Goal: Information Seeking & Learning: Check status

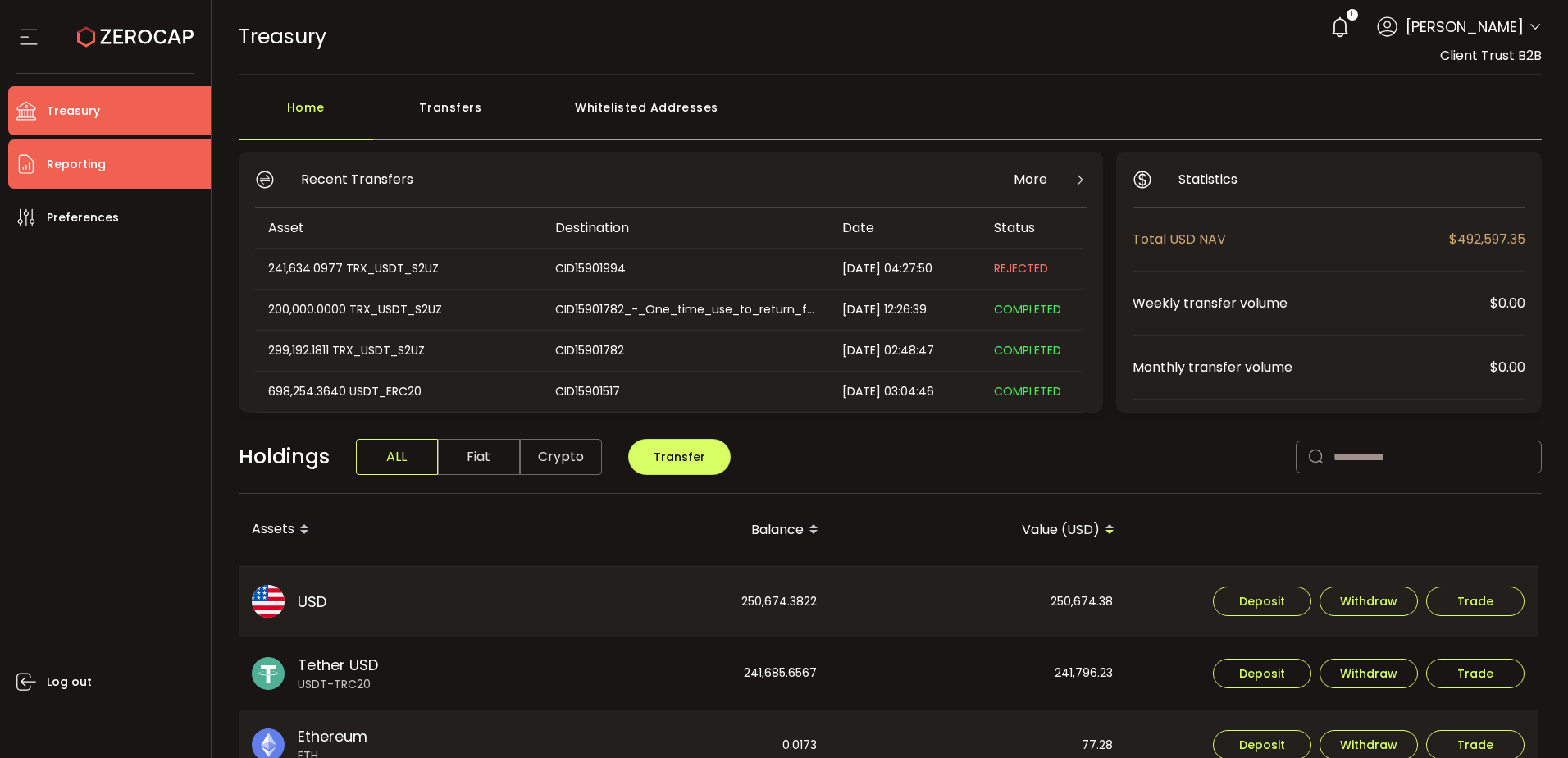
click at [156, 171] on li "Reporting" at bounding box center [109, 164] width 203 height 50
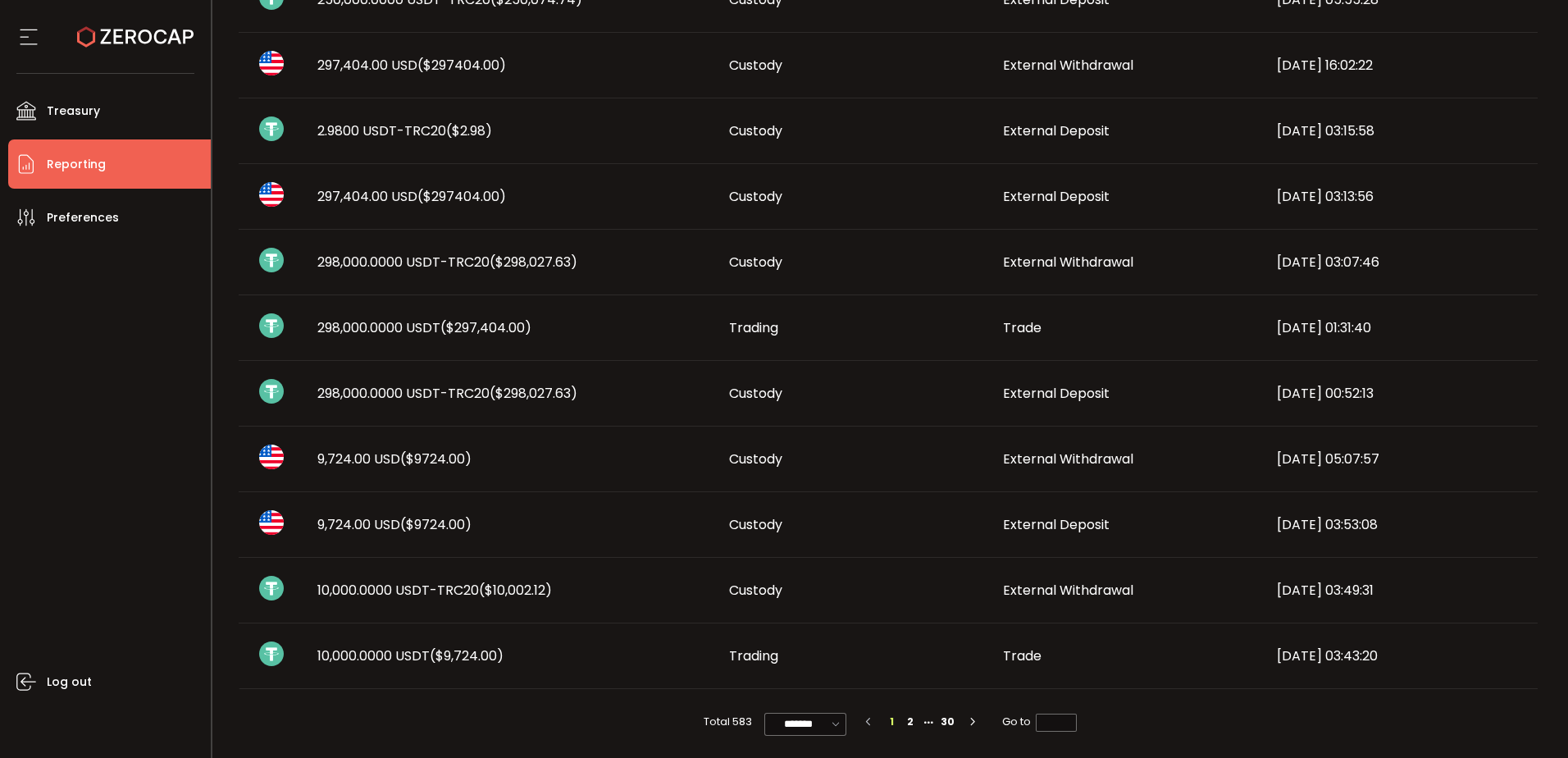
scroll to position [850, 0]
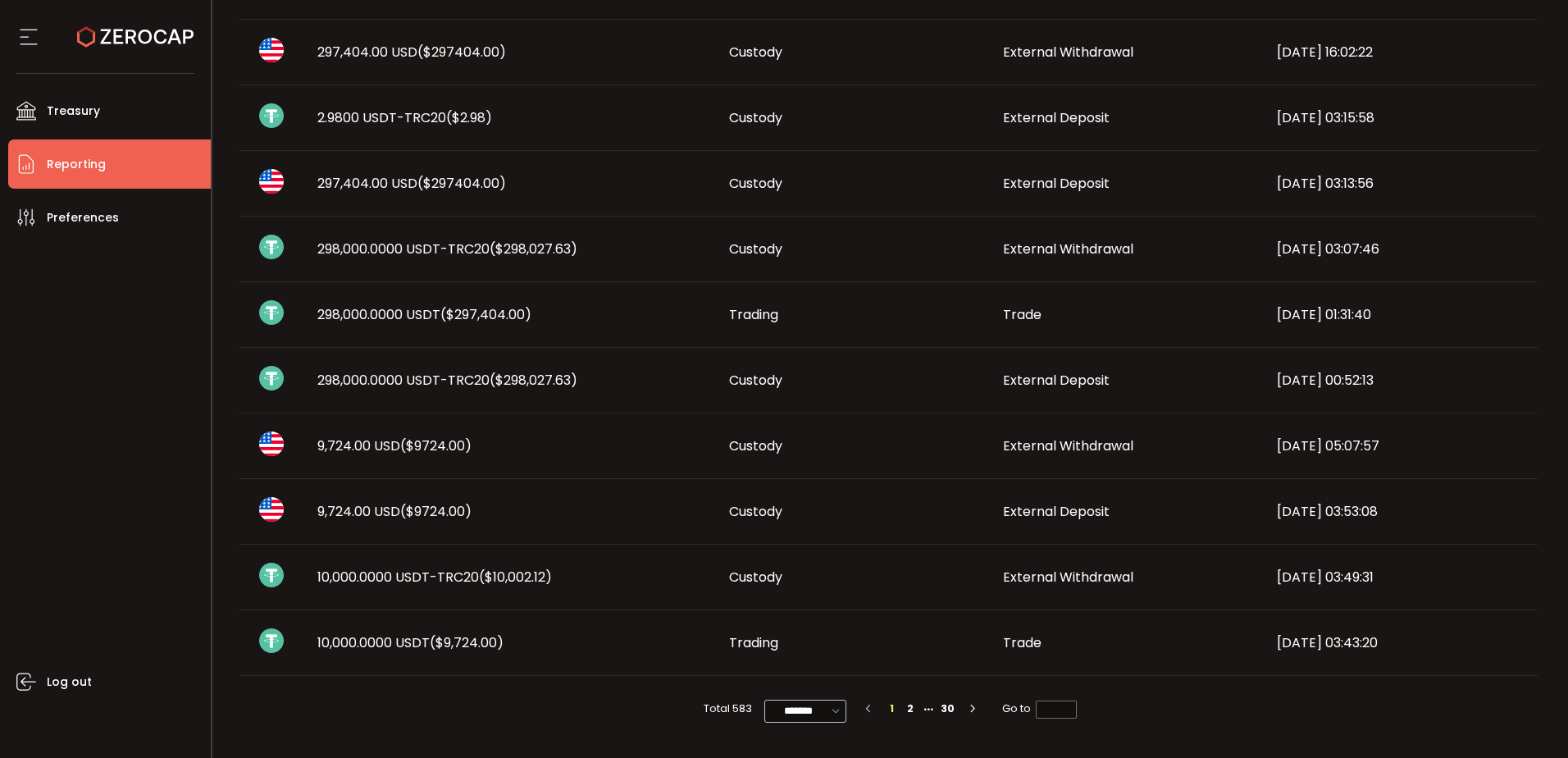
click at [834, 714] on icon at bounding box center [835, 710] width 16 height 18
click at [86, 462] on div "Log out" at bounding box center [109, 493] width 203 height 504
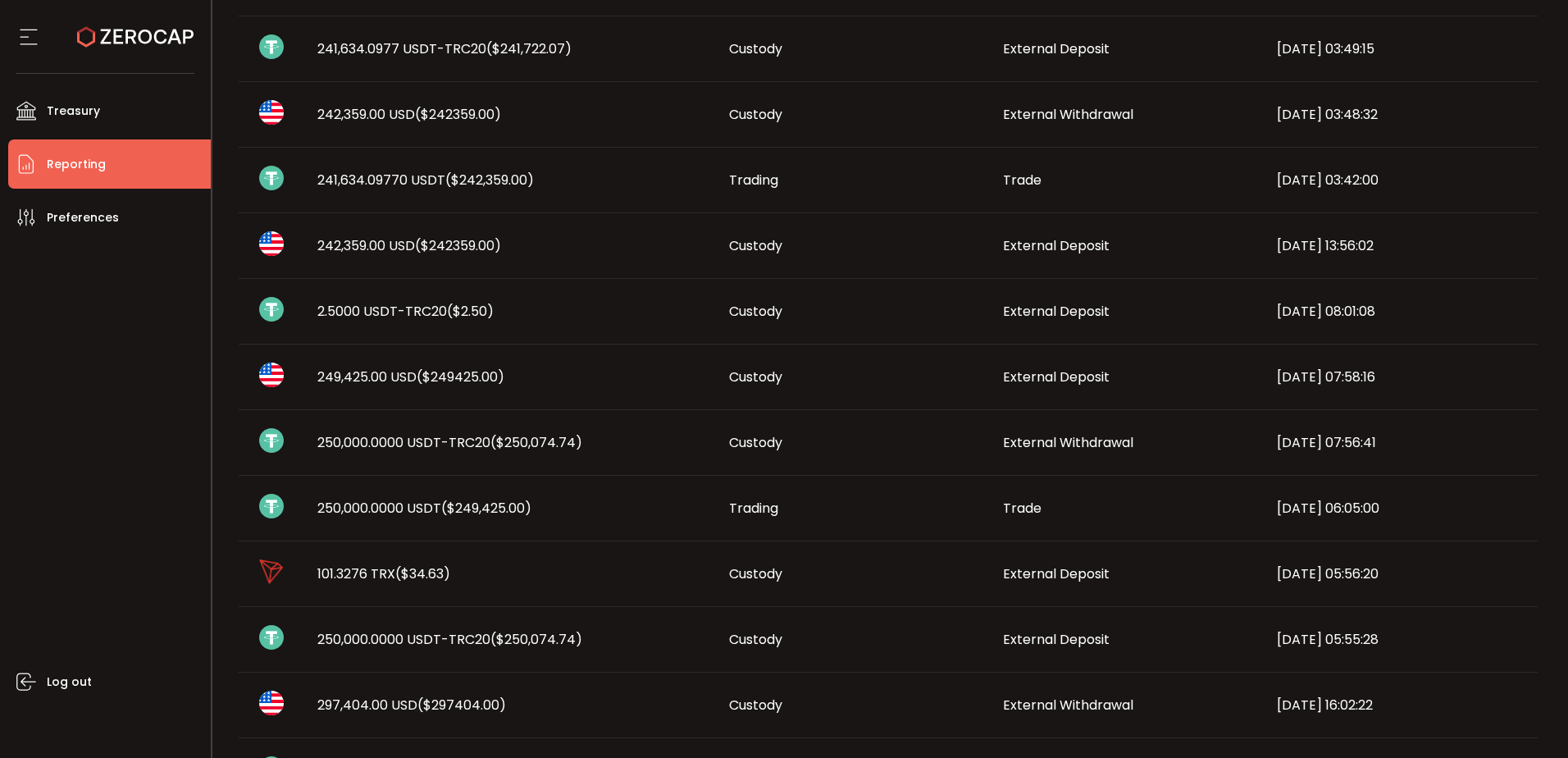
scroll to position [112, 0]
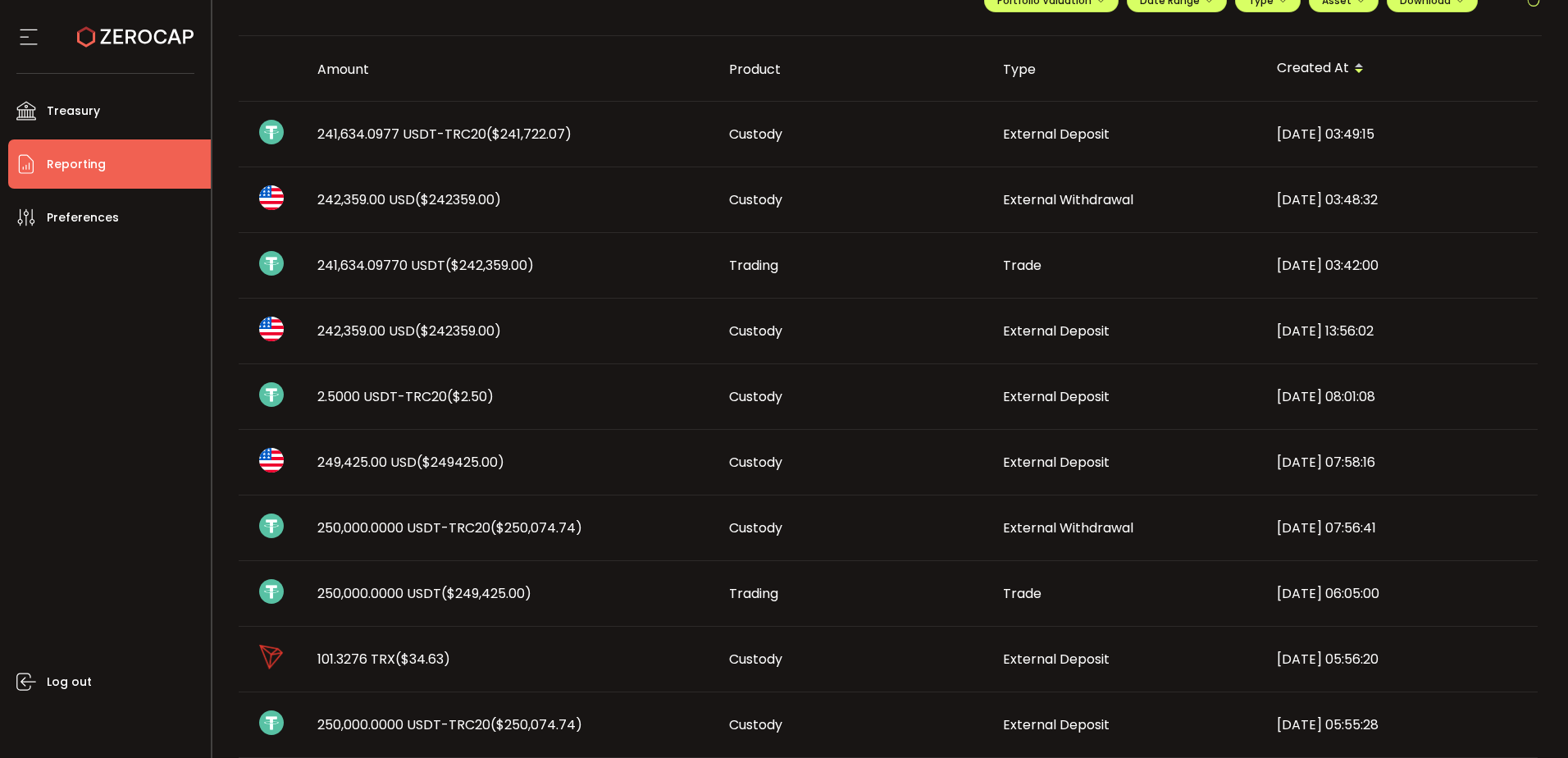
click at [341, 55] on th "Amount" at bounding box center [510, 69] width 411 height 66
click at [348, 68] on div "Amount" at bounding box center [510, 70] width 411 height 19
click at [360, 71] on div "Amount" at bounding box center [510, 70] width 411 height 19
click at [1361, 65] on span at bounding box center [1359, 69] width 20 height 28
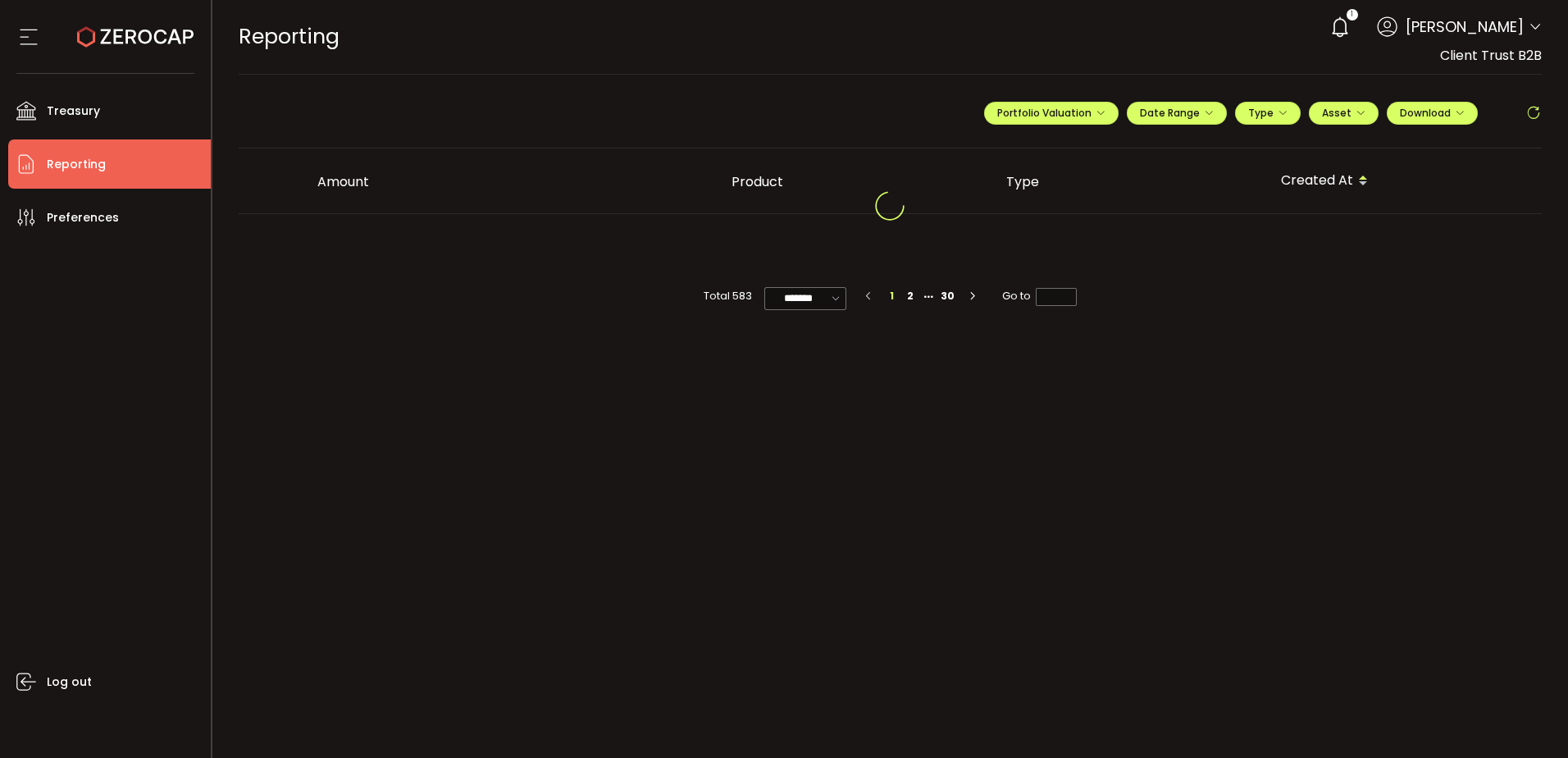
scroll to position [0, 0]
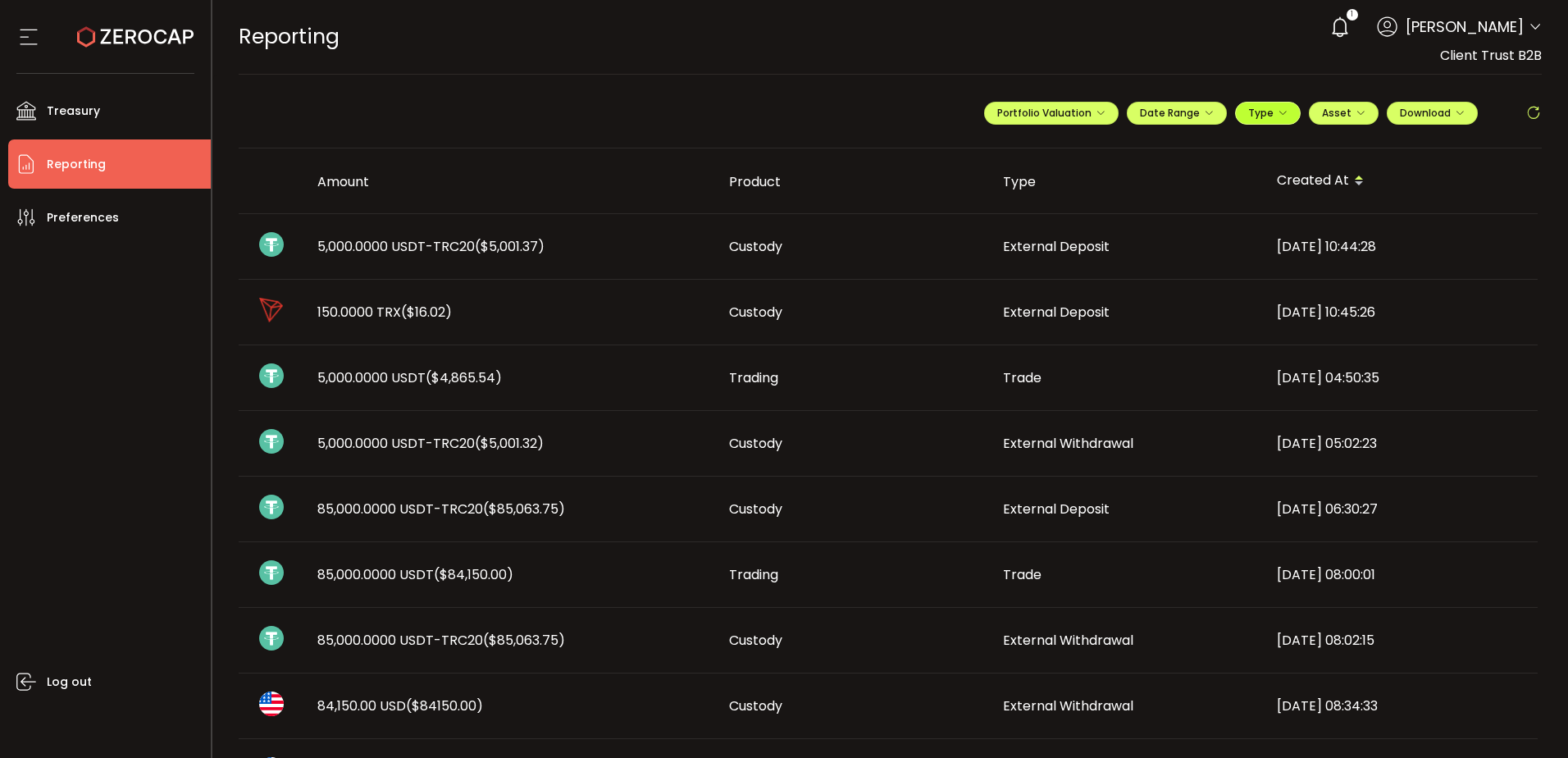
click at [1281, 119] on span "Type" at bounding box center [1267, 112] width 39 height 14
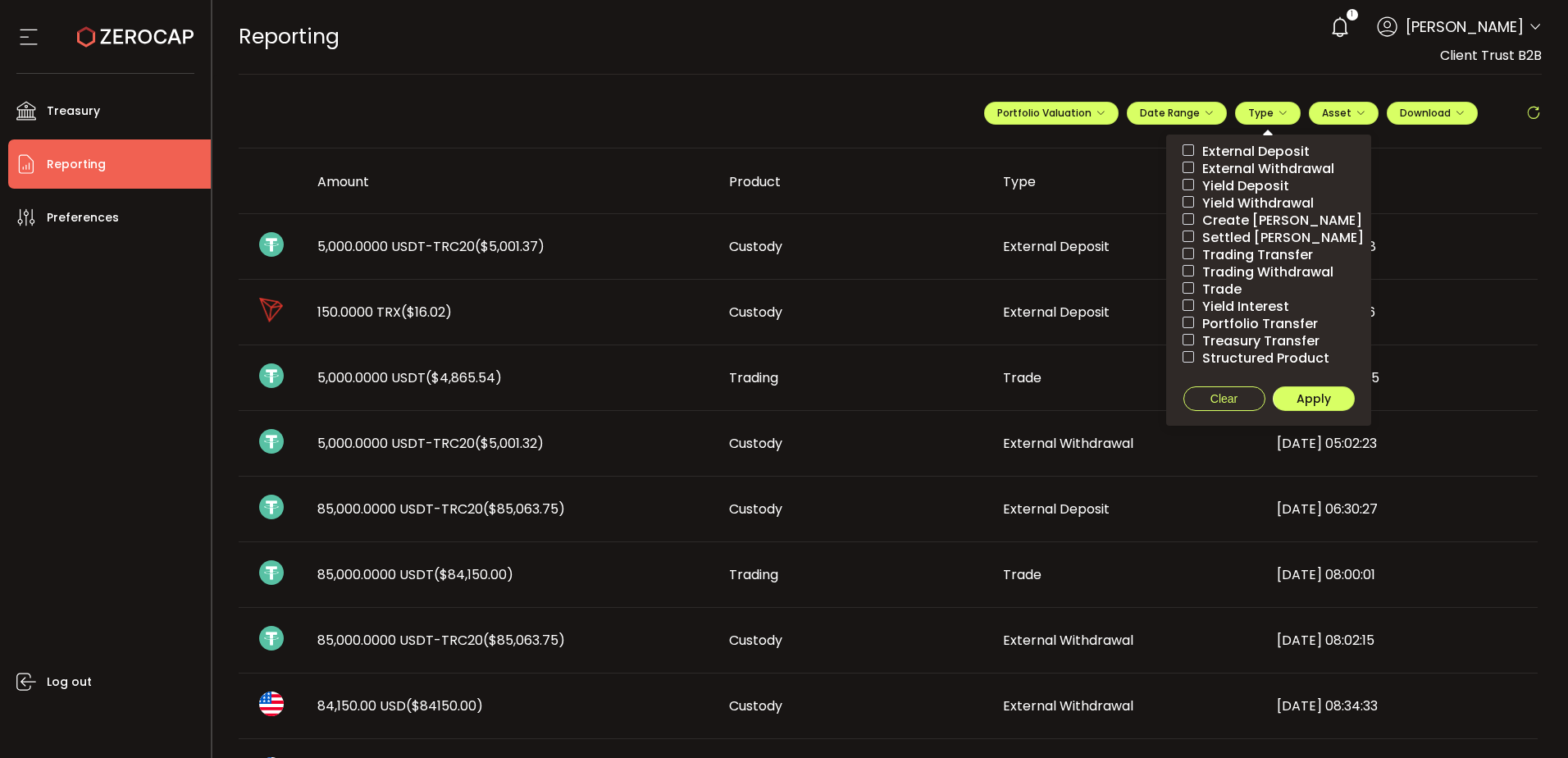
click at [1270, 149] on span "External Deposit" at bounding box center [1251, 151] width 115 height 15
click at [1308, 392] on span "Apply" at bounding box center [1314, 398] width 34 height 16
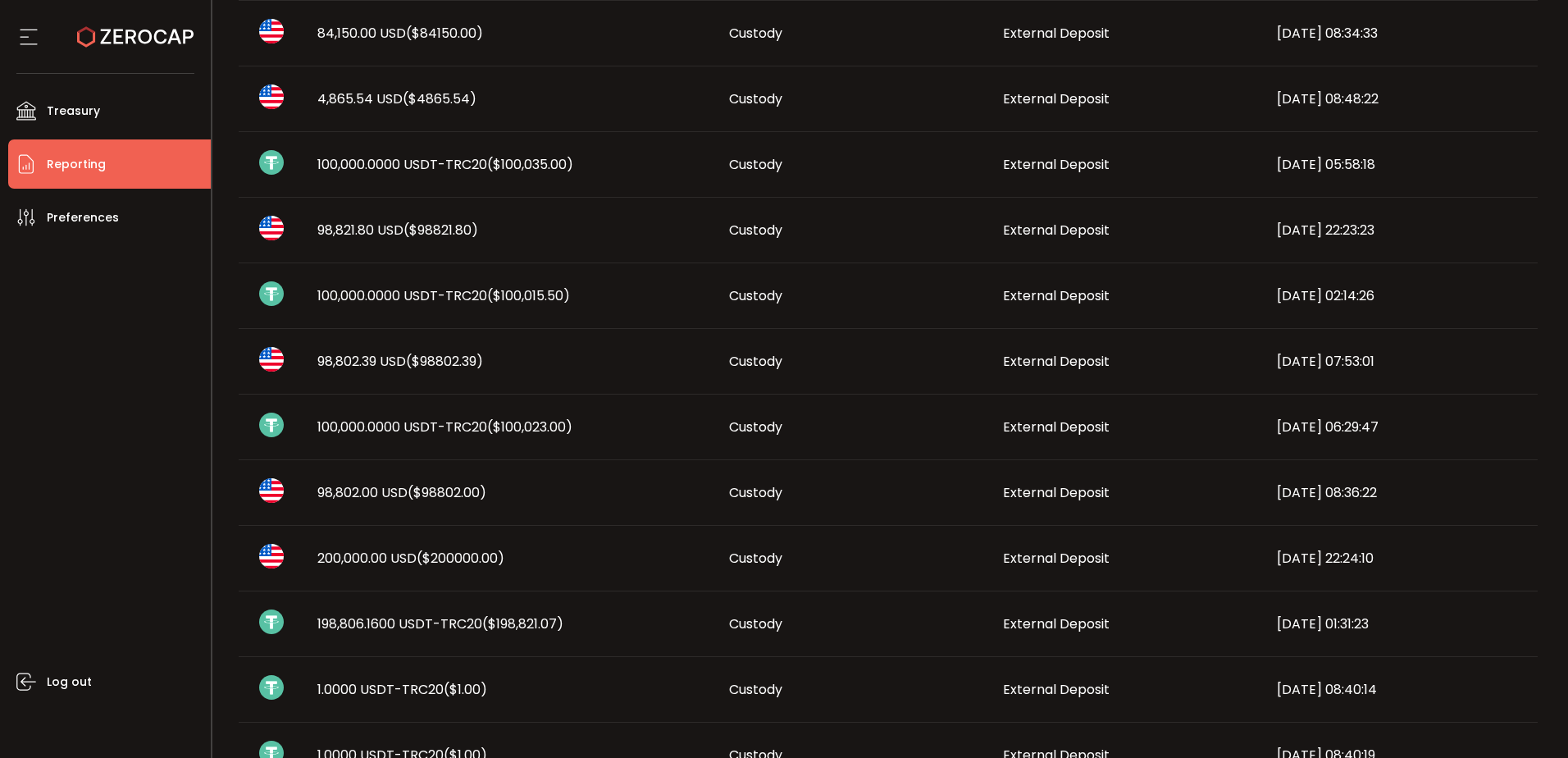
scroll to position [164, 0]
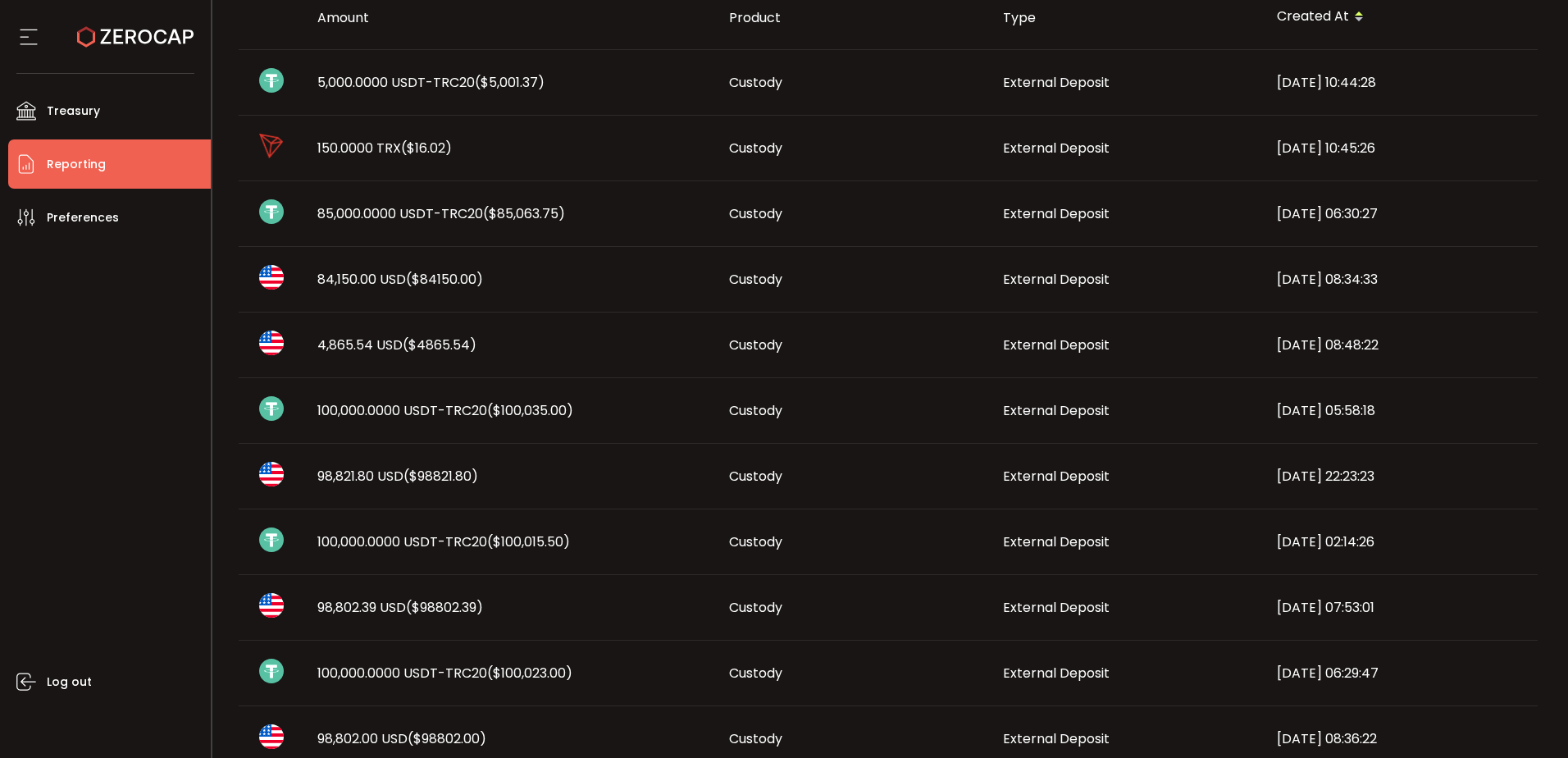
click at [144, 392] on div "Log out" at bounding box center [109, 493] width 203 height 504
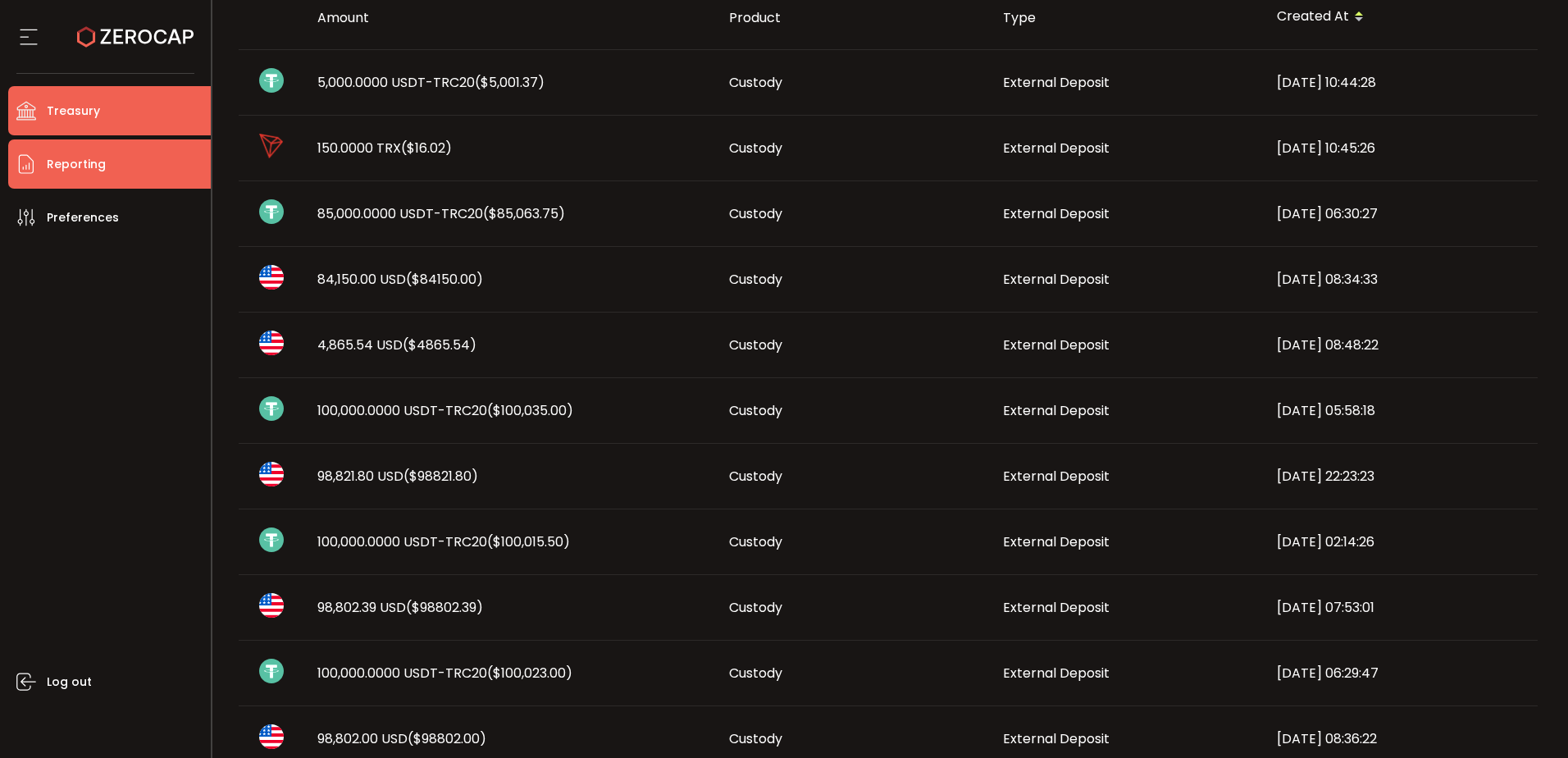
click at [65, 97] on li "Treasury" at bounding box center [109, 110] width 203 height 50
click at [74, 114] on span "Treasury" at bounding box center [73, 110] width 53 height 24
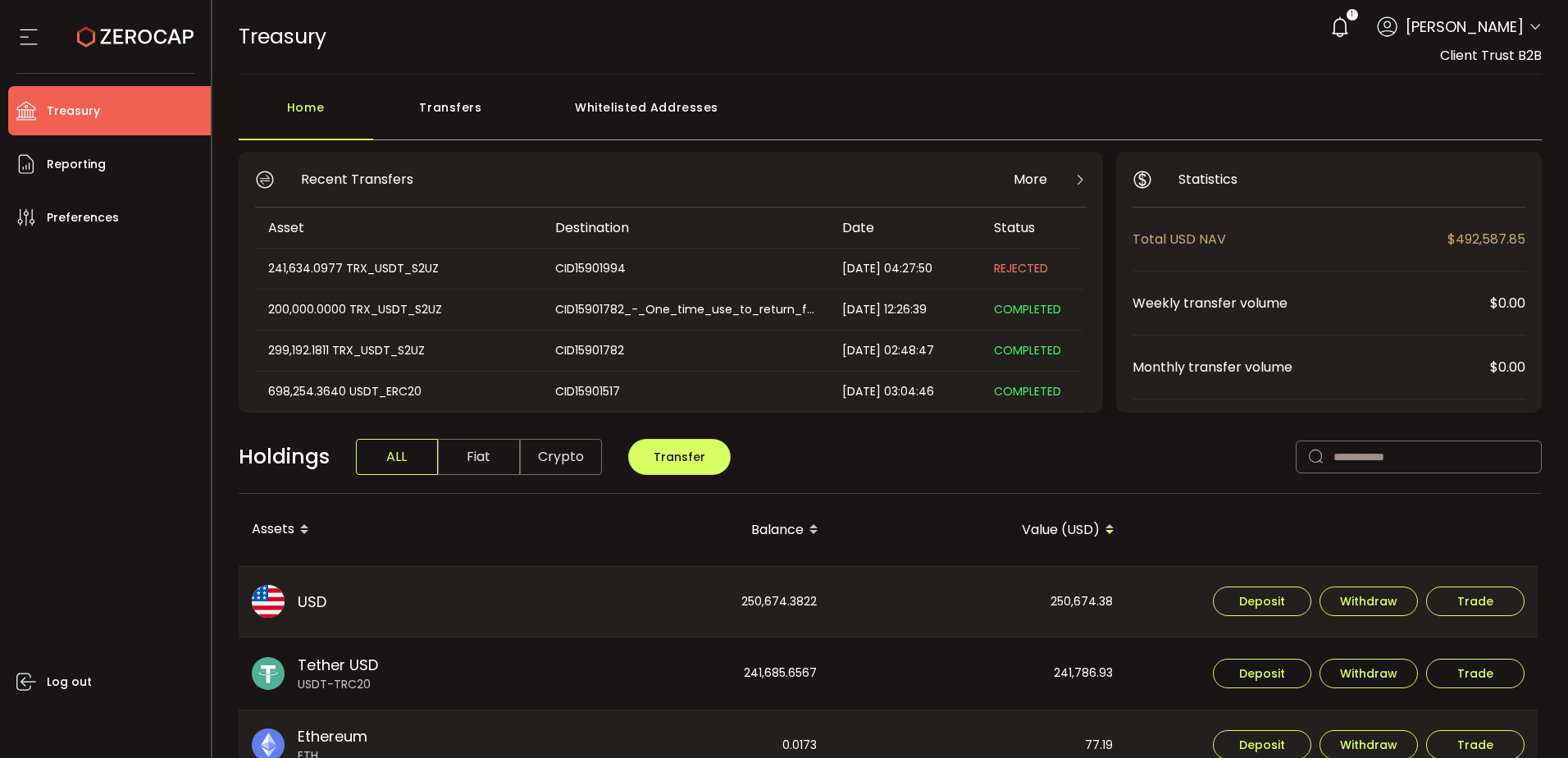
click at [464, 99] on div "Transfers" at bounding box center [451, 116] width 156 height 50
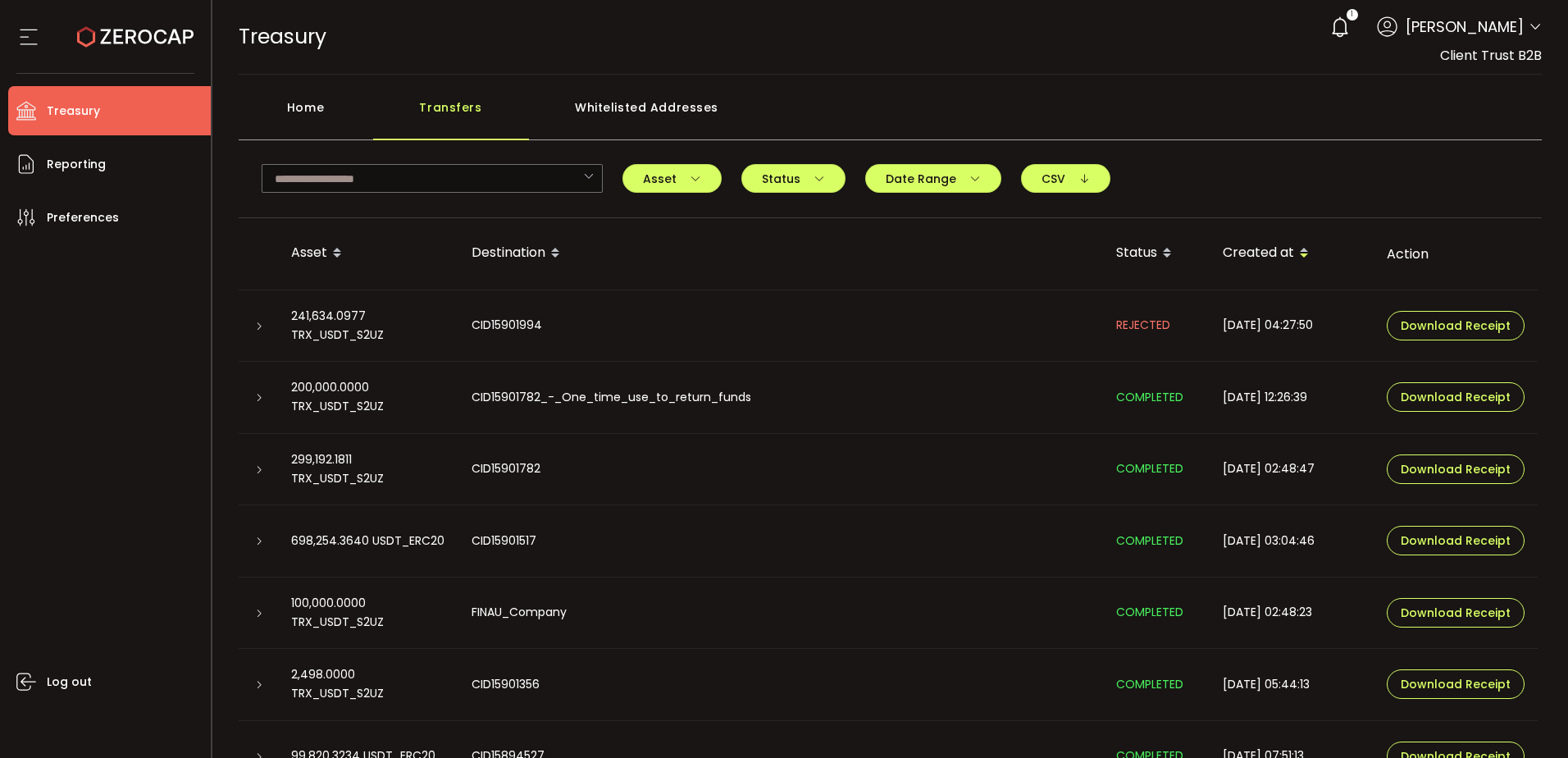
click at [615, 318] on div "CID15901994" at bounding box center [781, 326] width 645 height 19
click at [464, 326] on div "CID15901994" at bounding box center [781, 326] width 645 height 19
click at [263, 325] on icon at bounding box center [259, 327] width 10 height 10
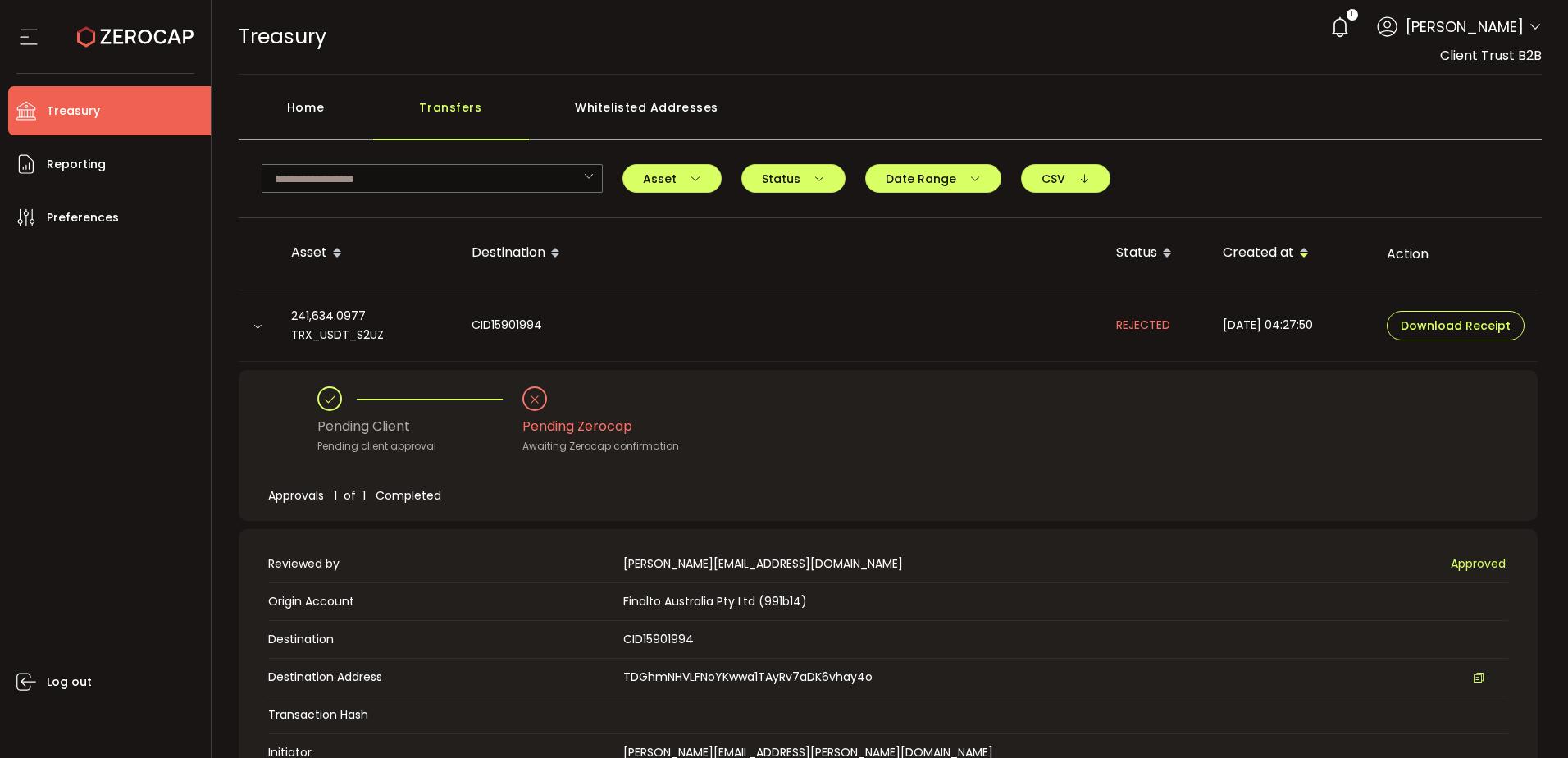
click at [652, 431] on div "Pending Zerocap" at bounding box center [601, 427] width 157 height 31
drag, startPoint x: 523, startPoint y: 449, endPoint x: 688, endPoint y: 449, distance: 165.0
click at [688, 449] on div "Pending Client Pending client approval Pending Zerocap Awaiting Zerocap confirm…" at bounding box center [887, 421] width 1141 height 69
click at [601, 465] on div "Pending Client Pending client approval Pending Zerocap Awaiting Zerocap confirm…" at bounding box center [888, 446] width 1300 height 151
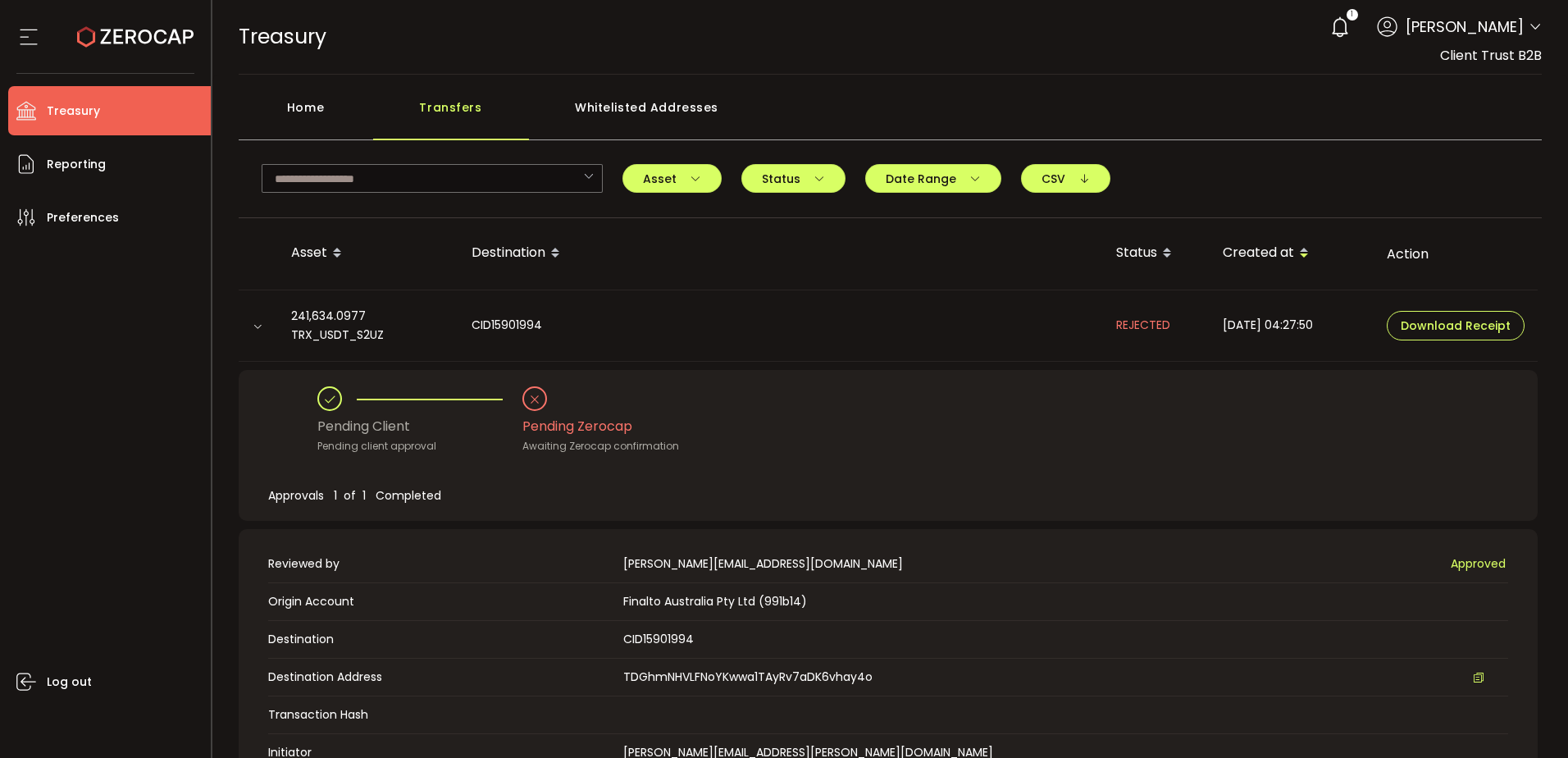
click at [625, 452] on div "Awaiting Zerocap confirmation" at bounding box center [601, 446] width 157 height 16
click at [510, 335] on td "CID15901994" at bounding box center [781, 327] width 645 height 72
click at [255, 323] on icon at bounding box center [257, 327] width 10 height 10
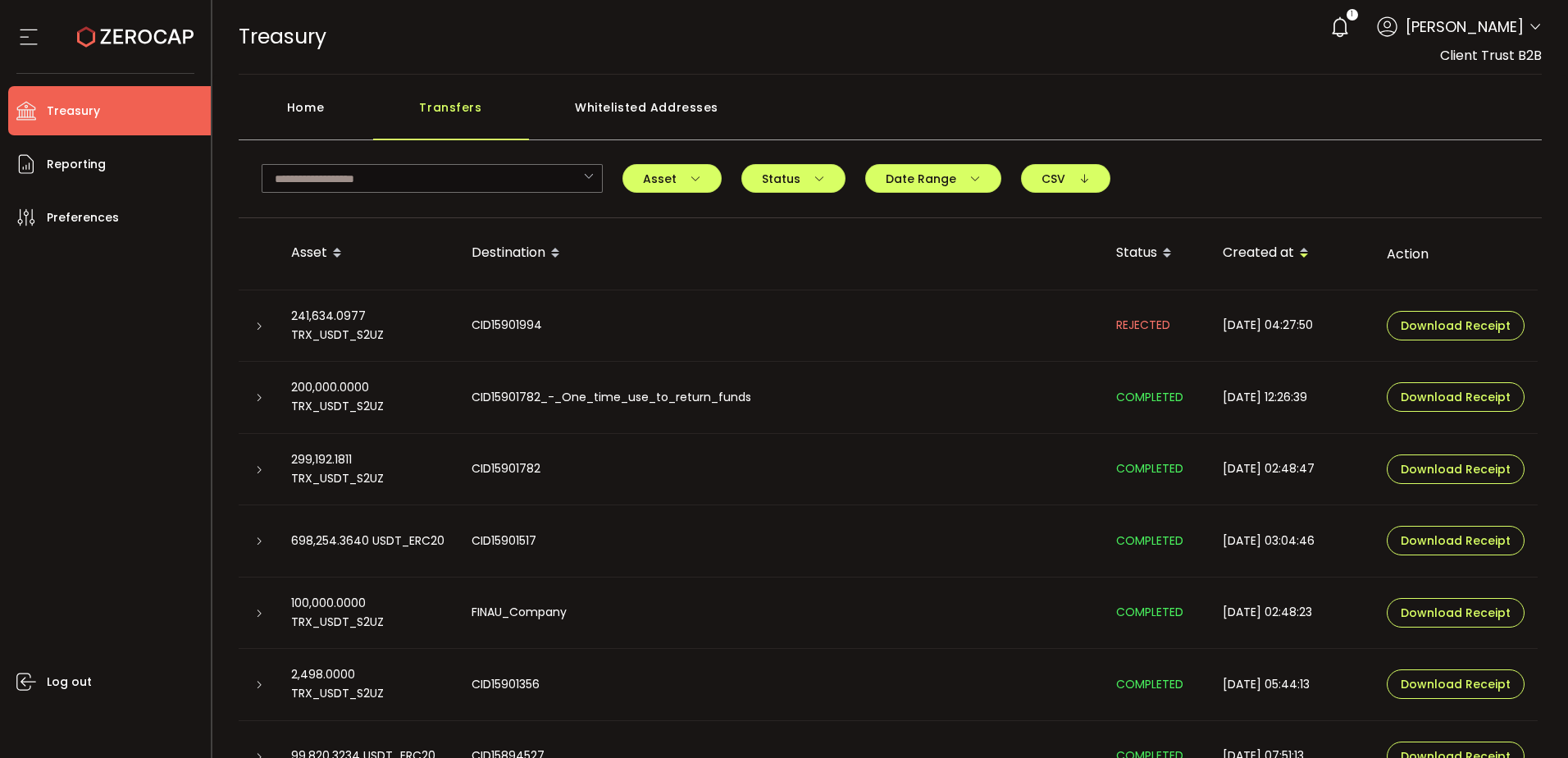
click at [255, 323] on icon at bounding box center [259, 327] width 10 height 10
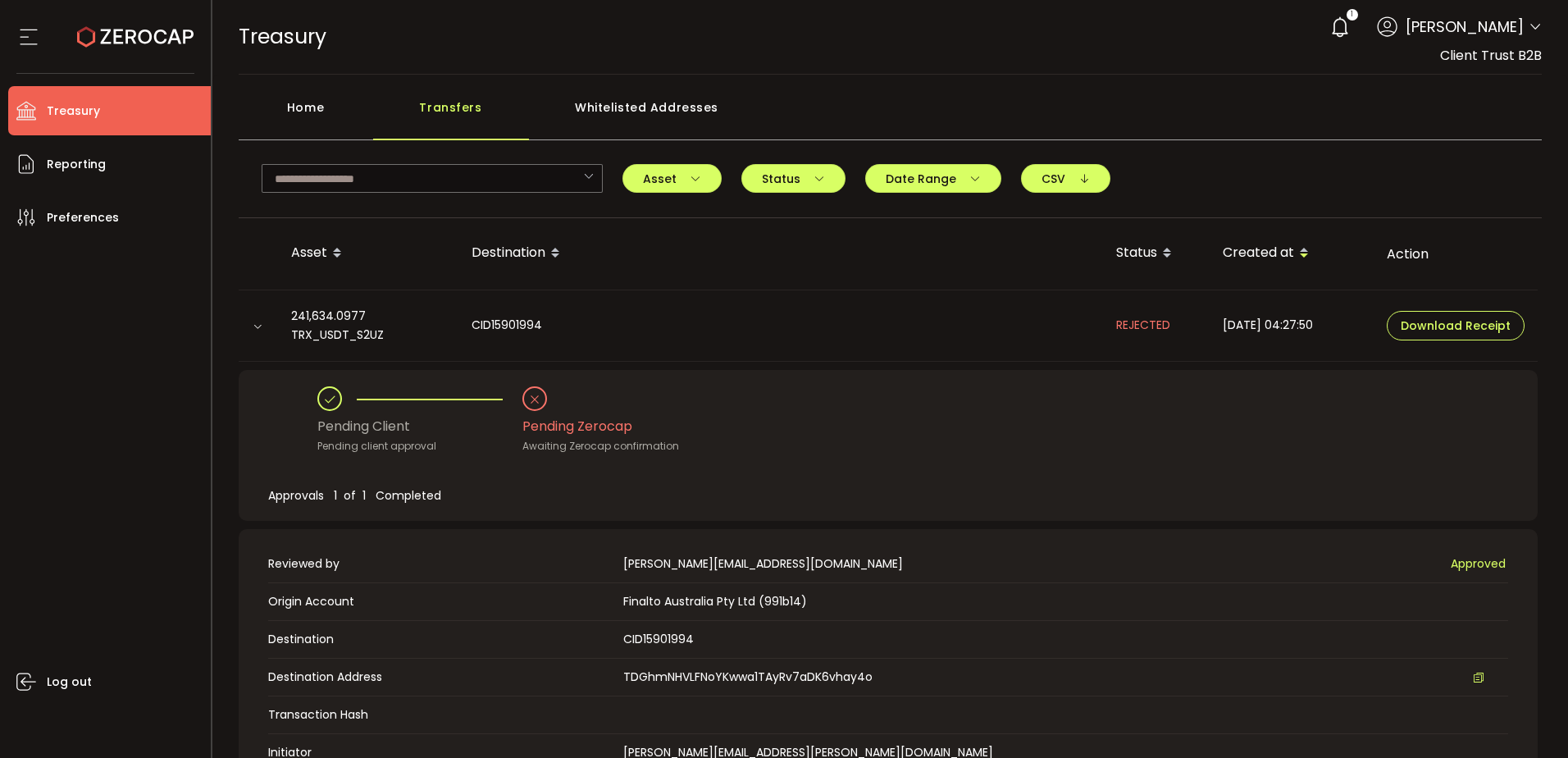
click at [255, 327] on icon at bounding box center [257, 327] width 10 height 10
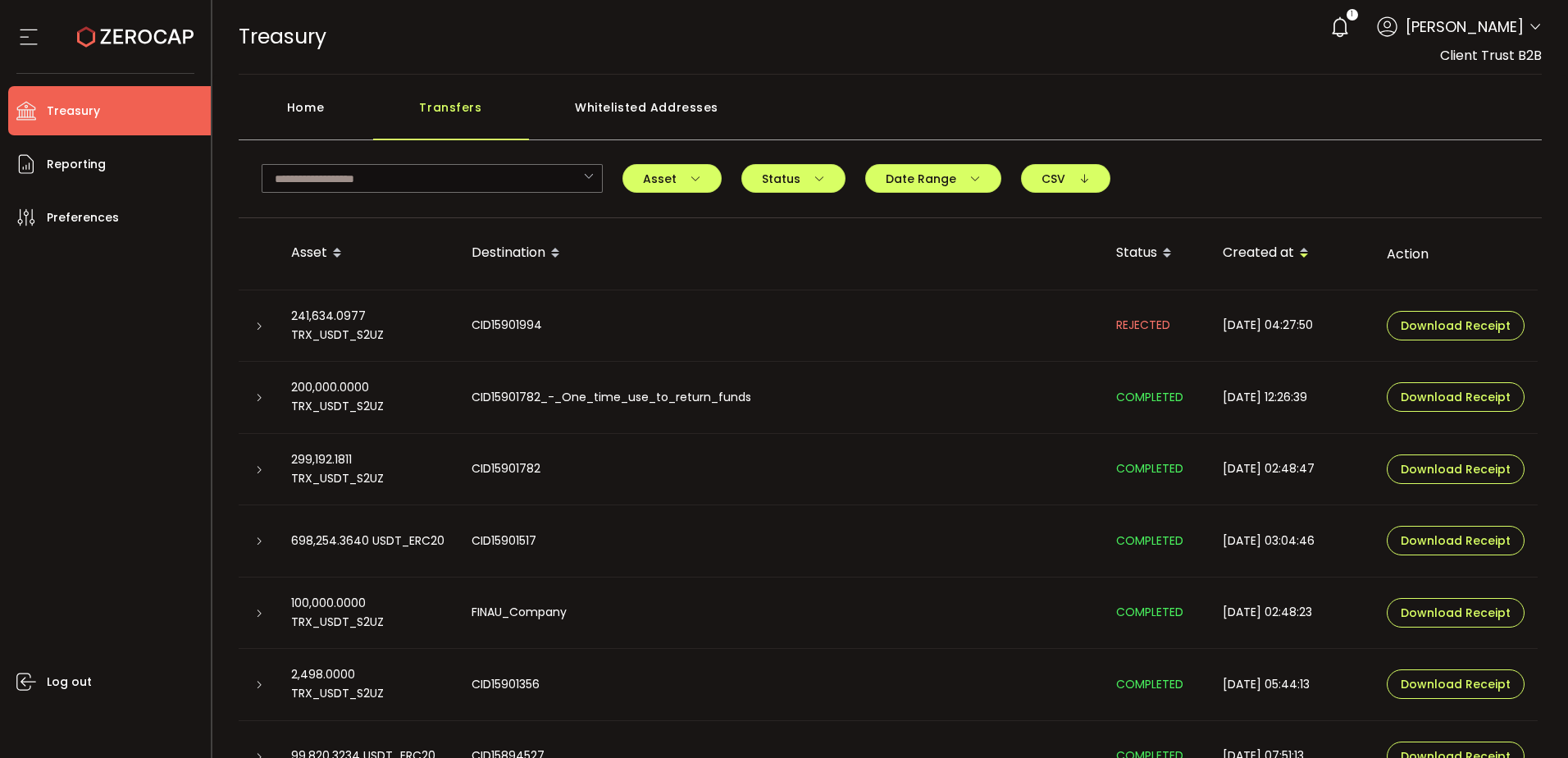
click at [181, 337] on div "Log out" at bounding box center [109, 493] width 203 height 504
click at [419, 336] on div "241,634.0977 TRX_USDT_S2UZ" at bounding box center [368, 326] width 181 height 38
click at [257, 323] on icon at bounding box center [259, 327] width 10 height 10
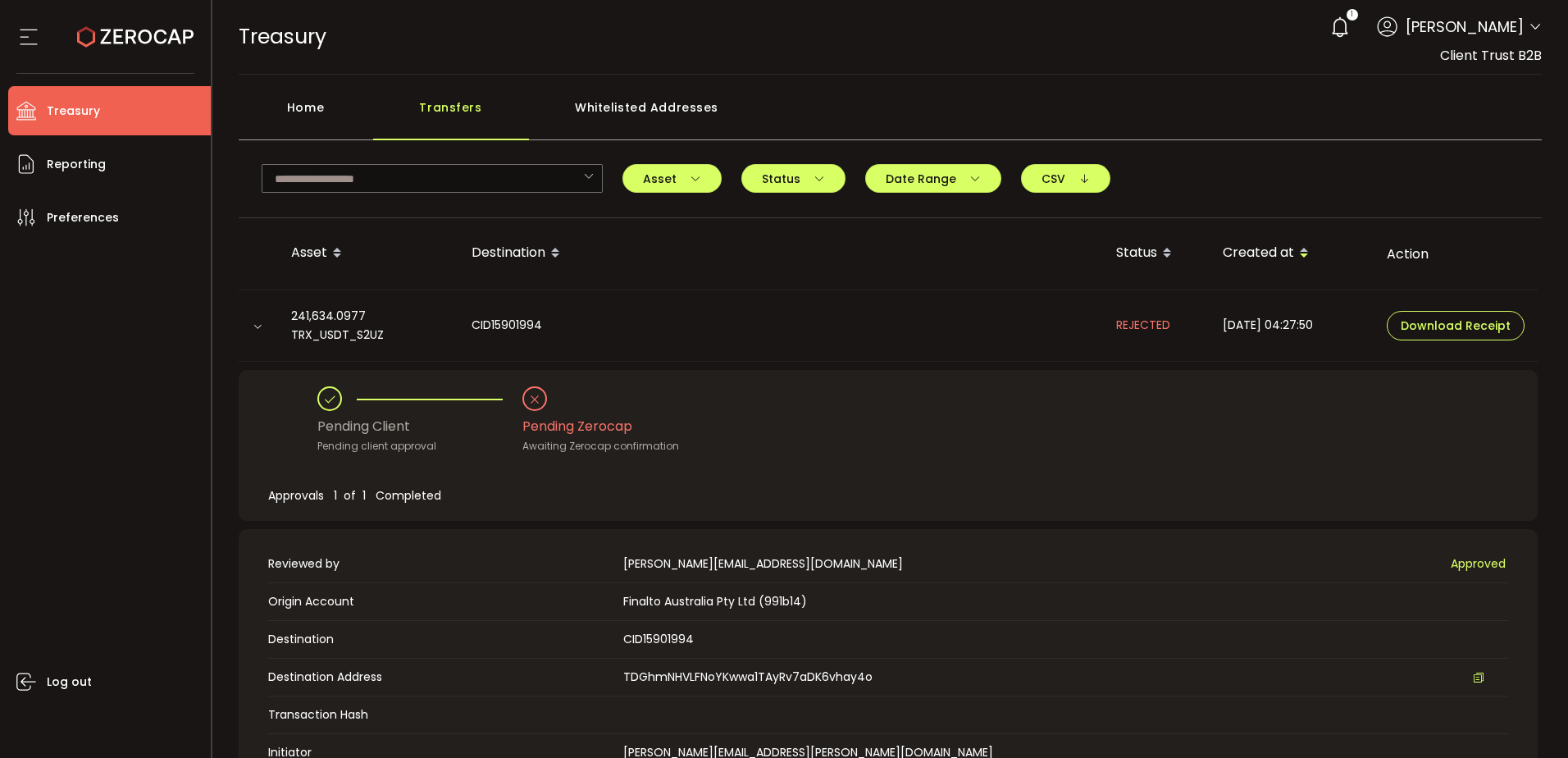
click at [257, 323] on icon at bounding box center [257, 327] width 10 height 10
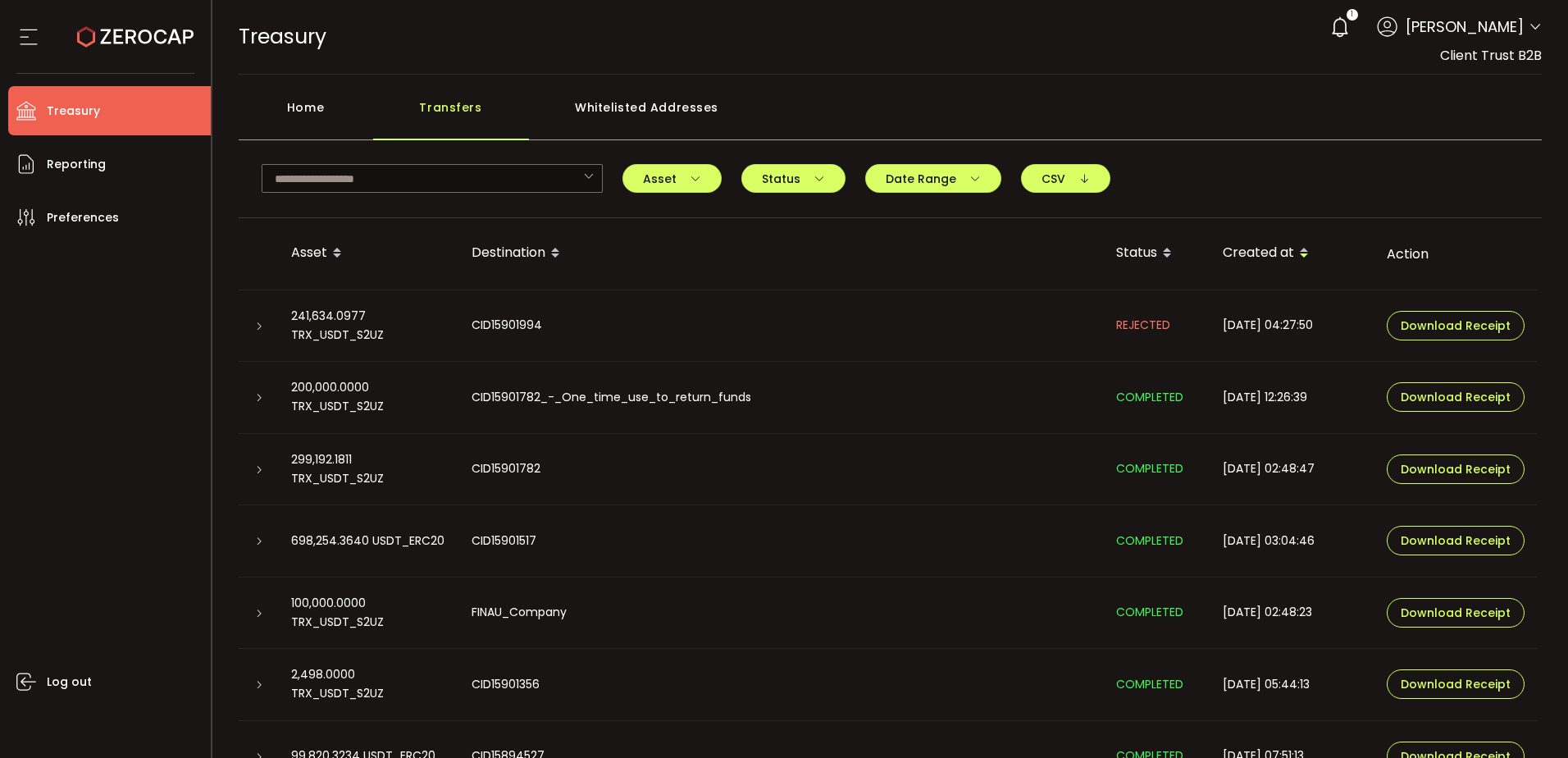
click at [163, 323] on div "Log out" at bounding box center [109, 493] width 203 height 504
click at [116, 156] on li "Reporting" at bounding box center [109, 164] width 203 height 50
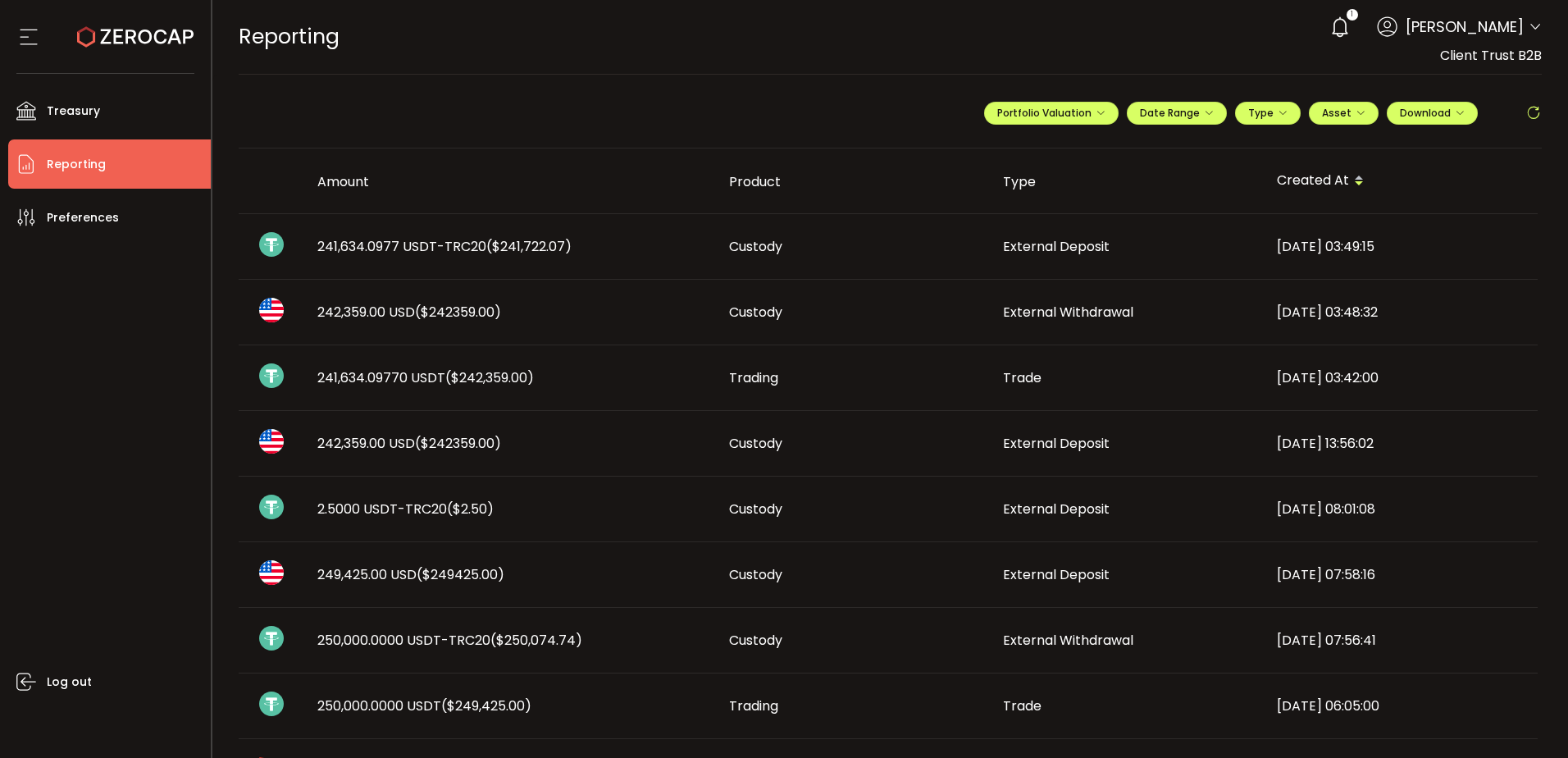
click at [799, 263] on td "Custody" at bounding box center [853, 247] width 274 height 66
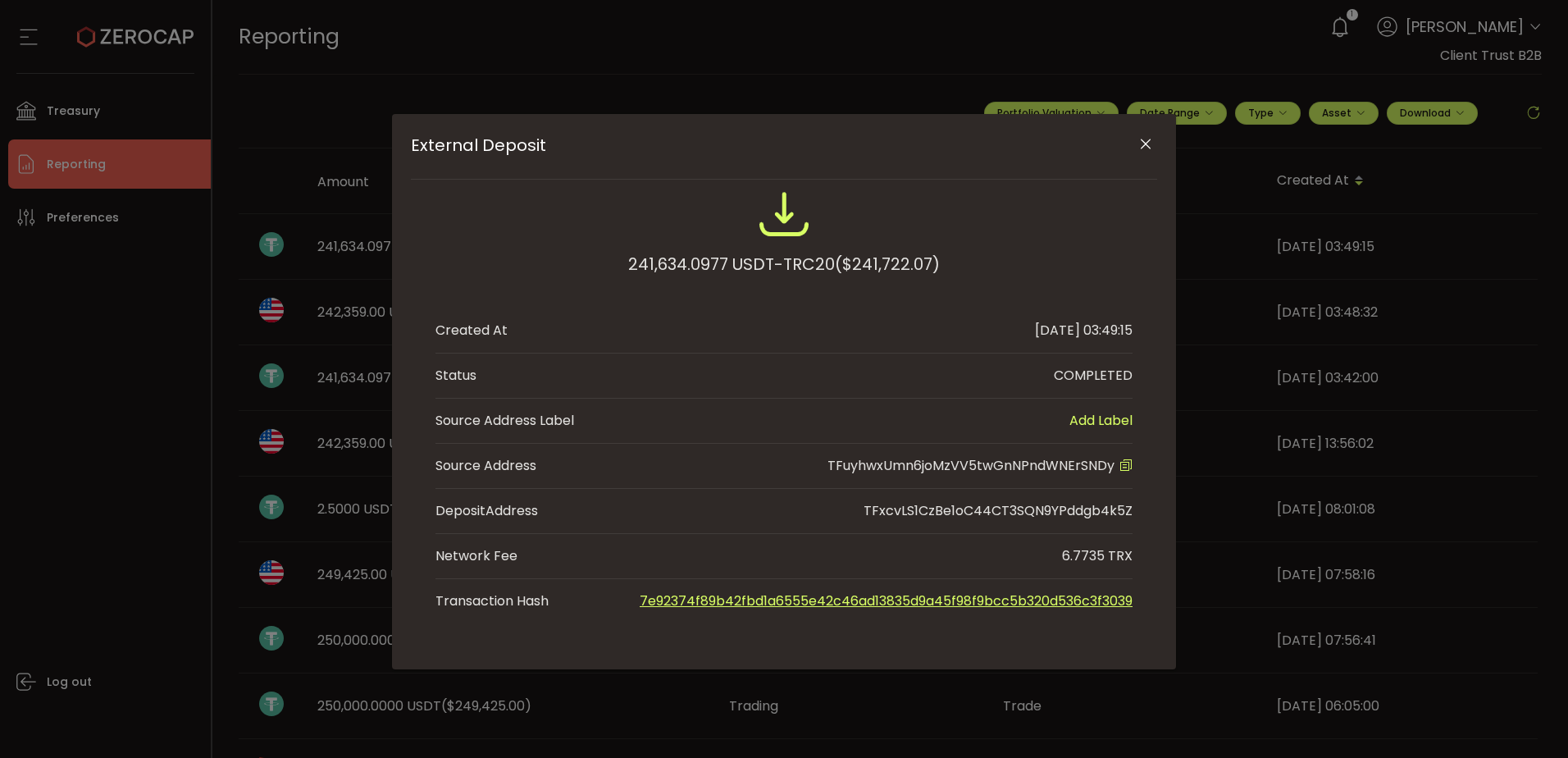
click at [1144, 142] on icon "Close" at bounding box center [1145, 144] width 16 height 16
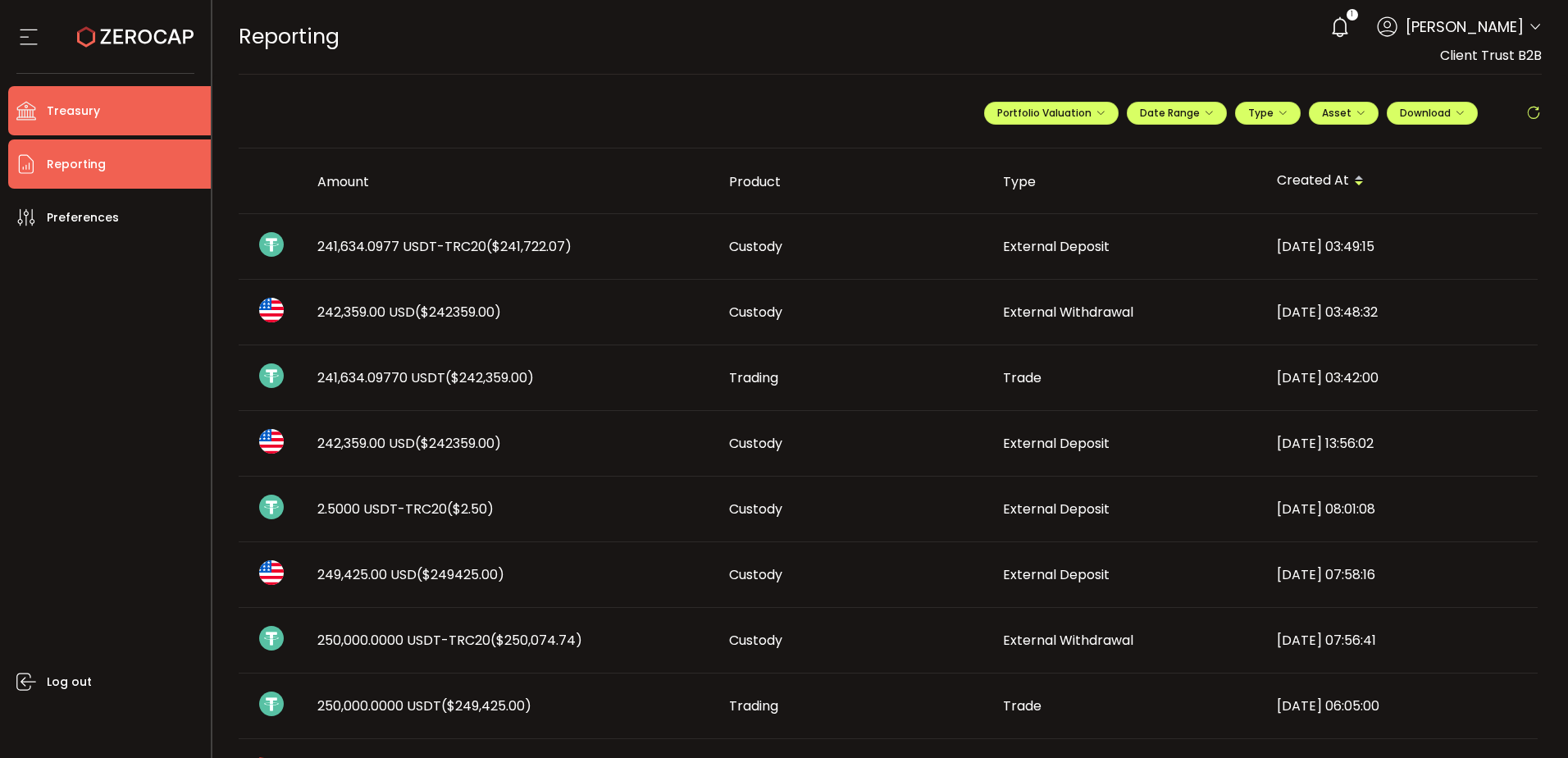
click at [111, 118] on li "Treasury" at bounding box center [109, 110] width 203 height 50
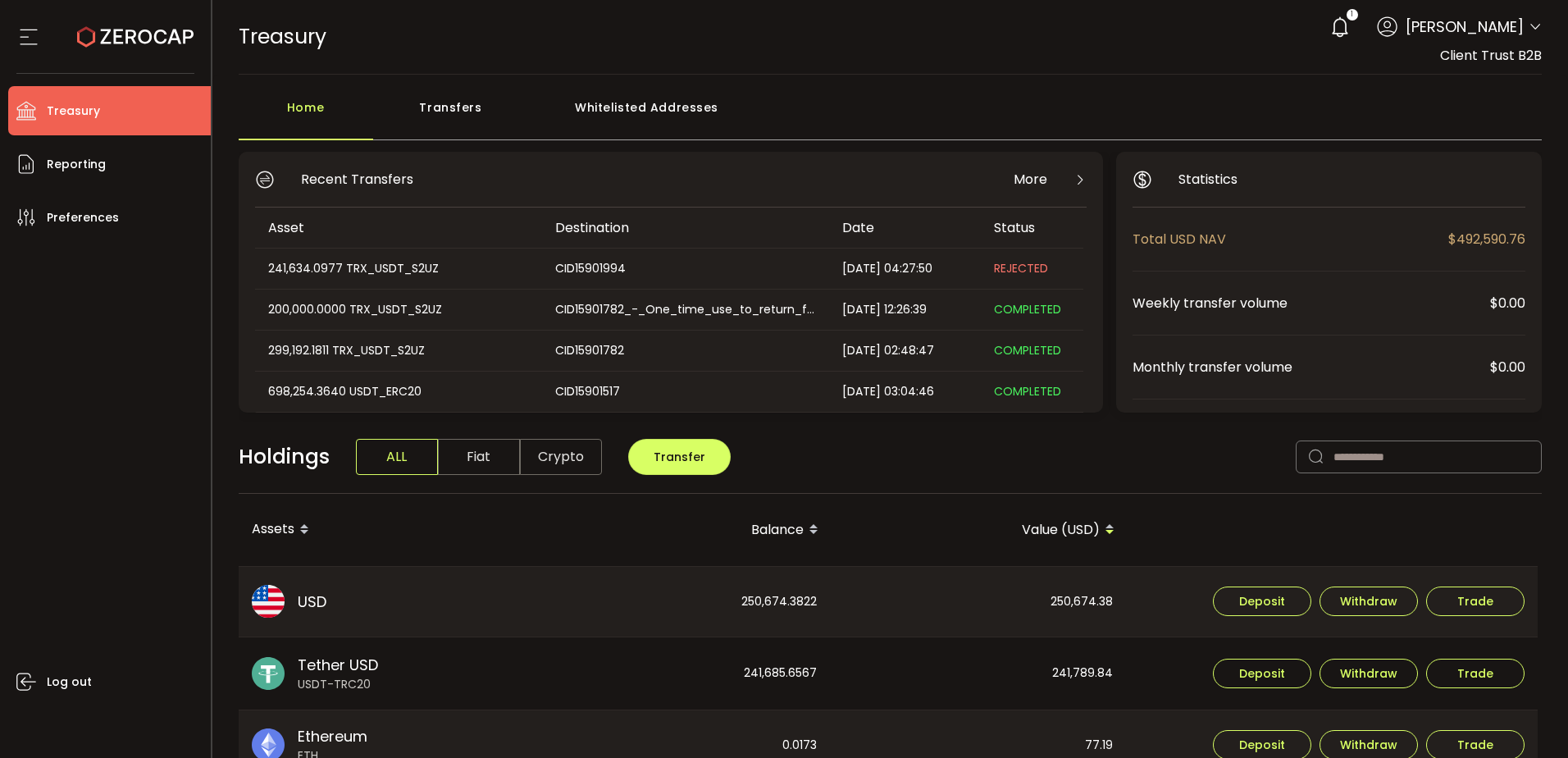
click at [583, 97] on div "Whitelisted Addresses" at bounding box center [647, 116] width 236 height 50
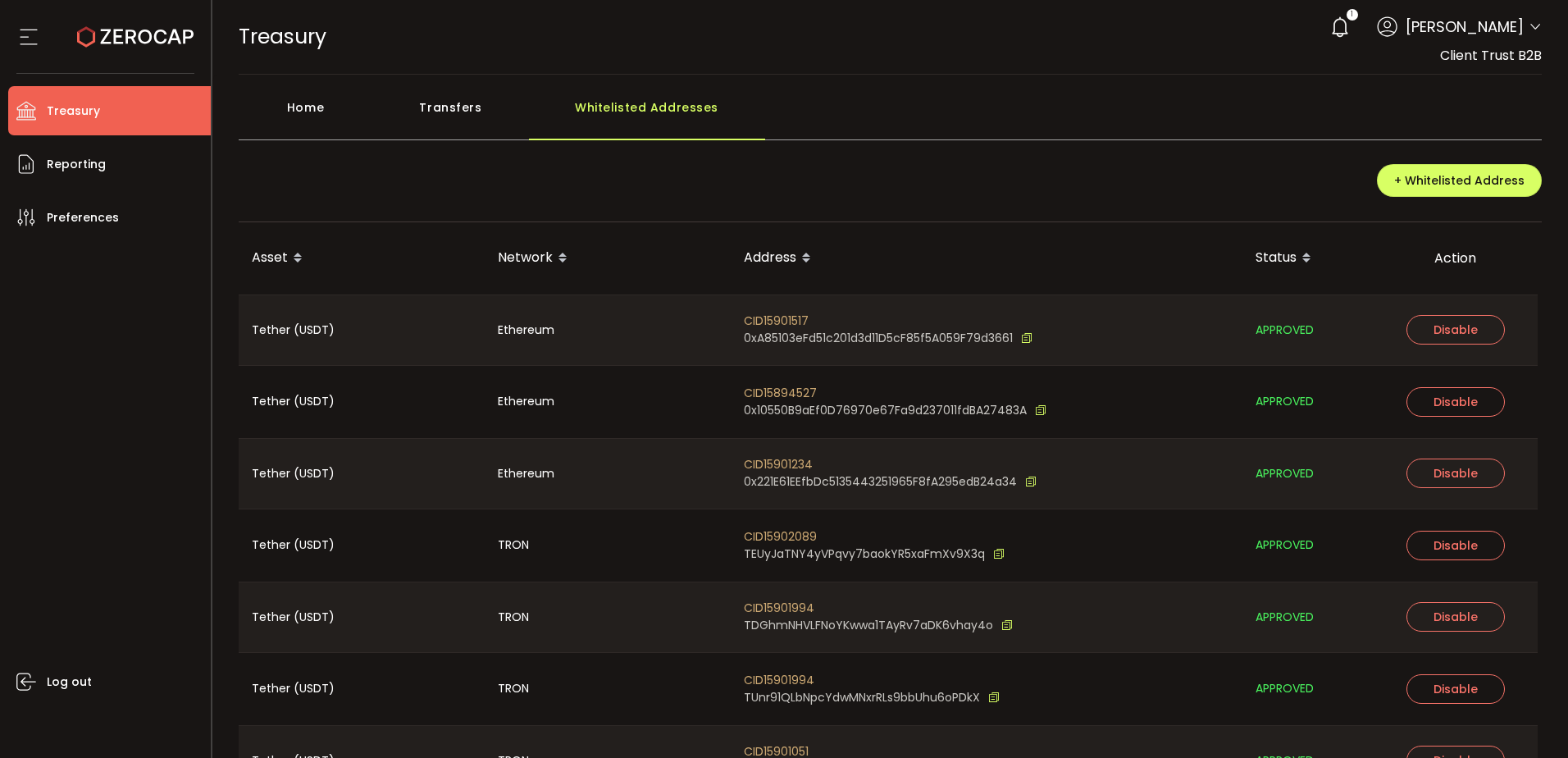
click at [327, 87] on main "Home Transfers Whitelisted Addresses + Whitelisted Address Asset Network Addres…" at bounding box center [890, 468] width 1357 height 787
click at [305, 100] on div "Home" at bounding box center [306, 116] width 134 height 50
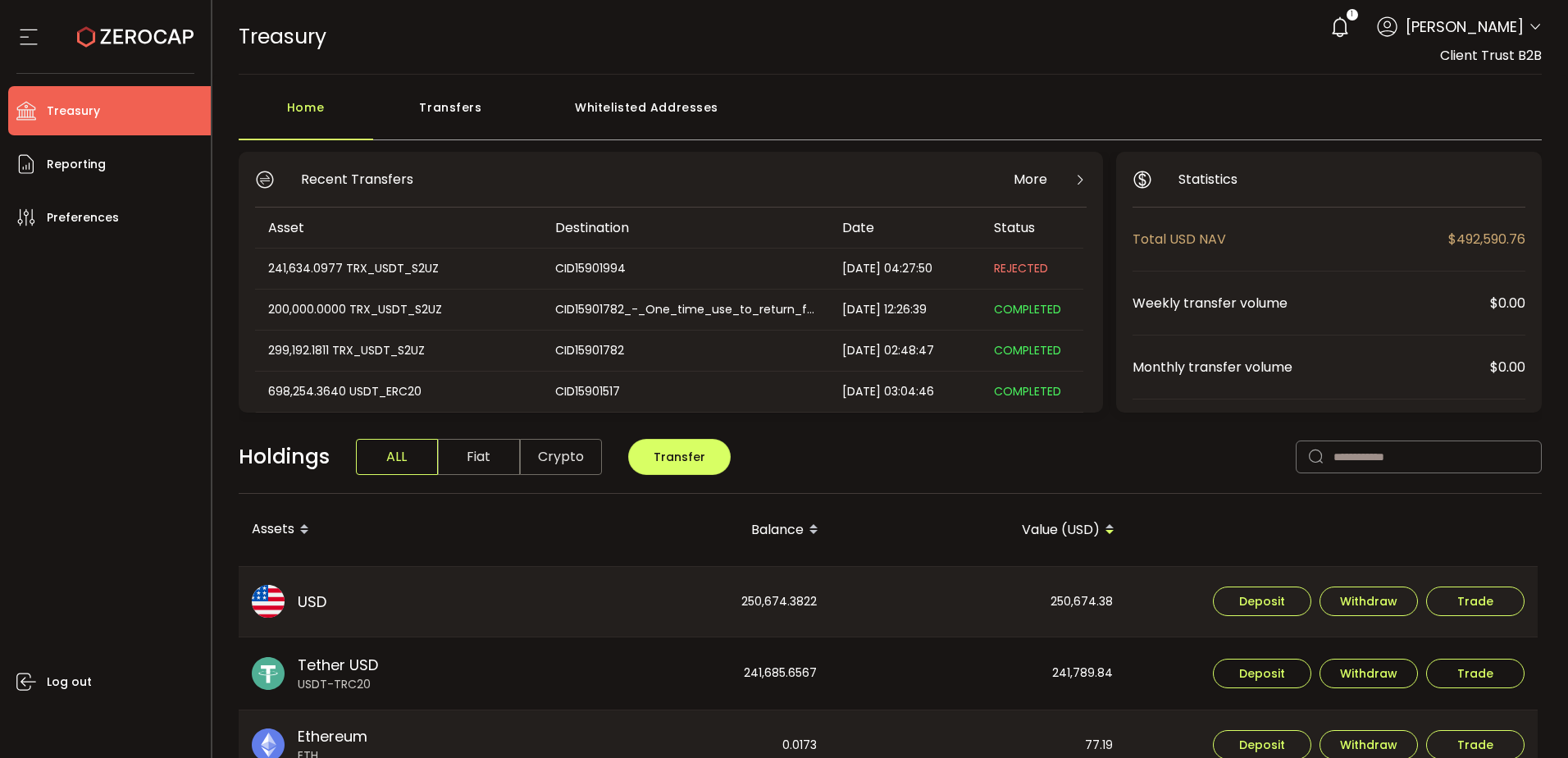
click at [499, 104] on div "Transfers" at bounding box center [451, 116] width 156 height 50
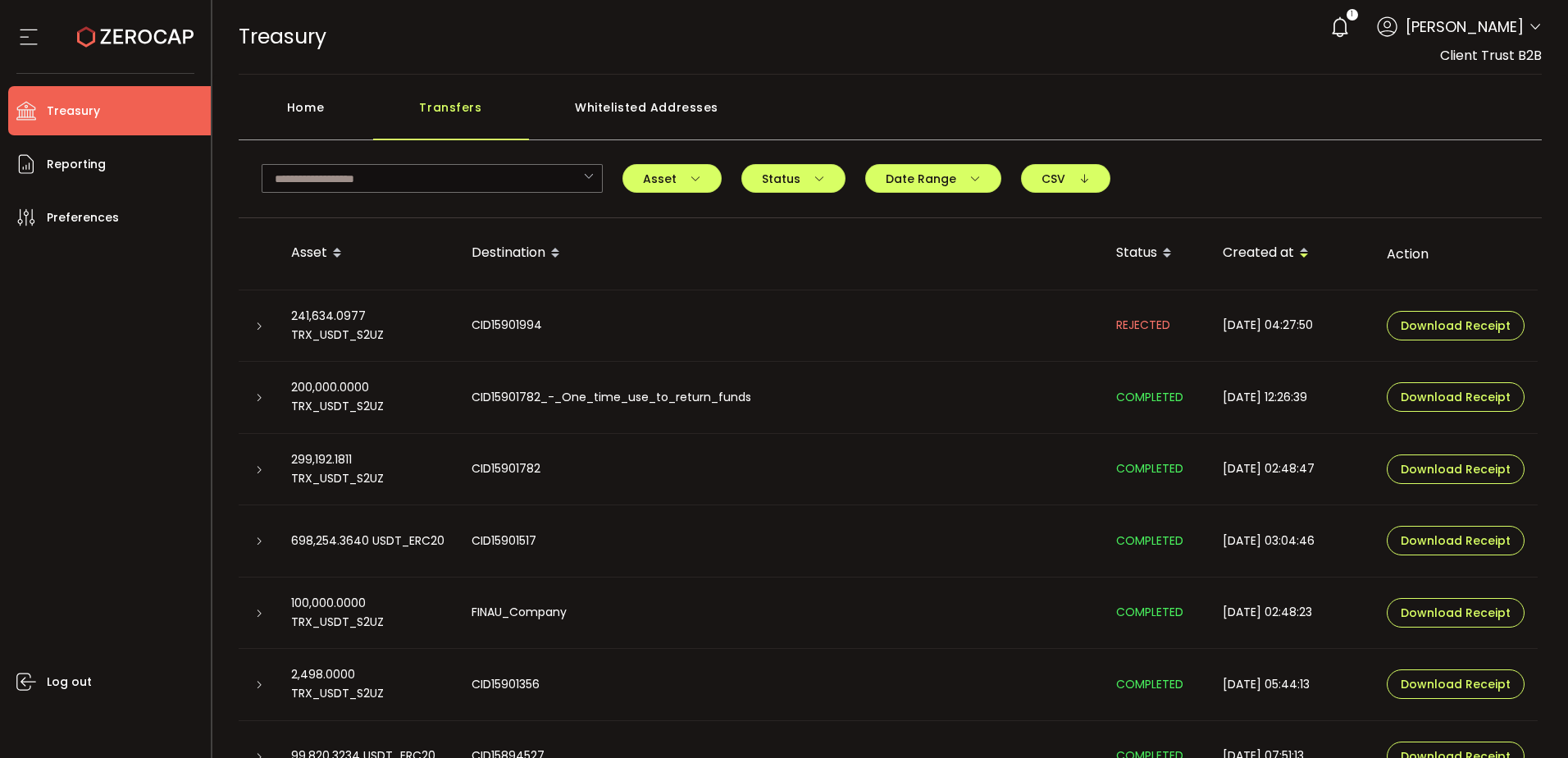
click at [119, 441] on div "Log out" at bounding box center [109, 493] width 203 height 504
click at [52, 133] on li "Treasury" at bounding box center [109, 110] width 203 height 50
click at [64, 159] on span "Reporting" at bounding box center [76, 164] width 59 height 24
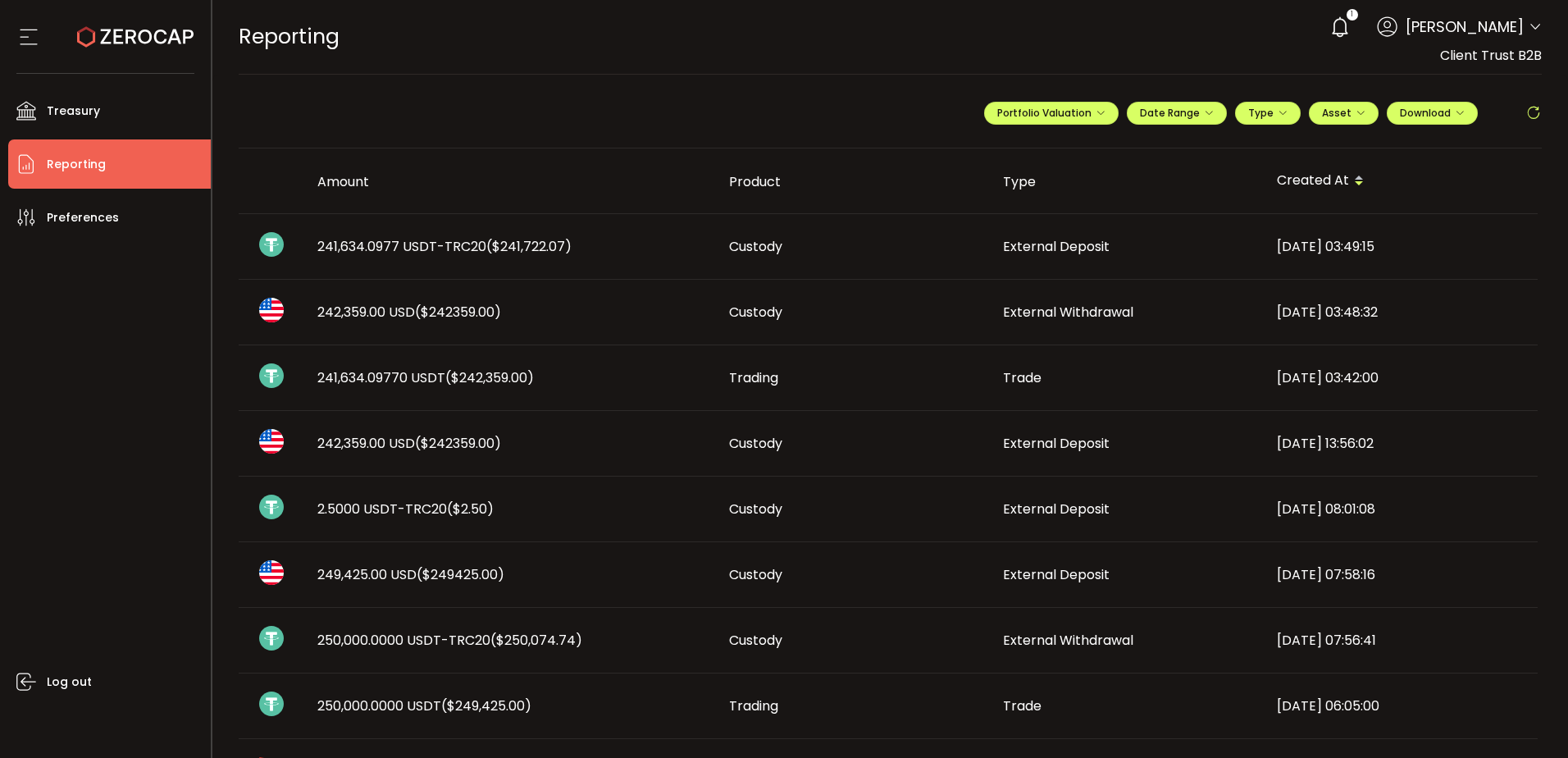
click at [1265, 69] on div "REPORTING Buy Power $0.00 USD Reporting Reporting Verify Your Identity 1 Dhivya…" at bounding box center [891, 37] width 1304 height 74
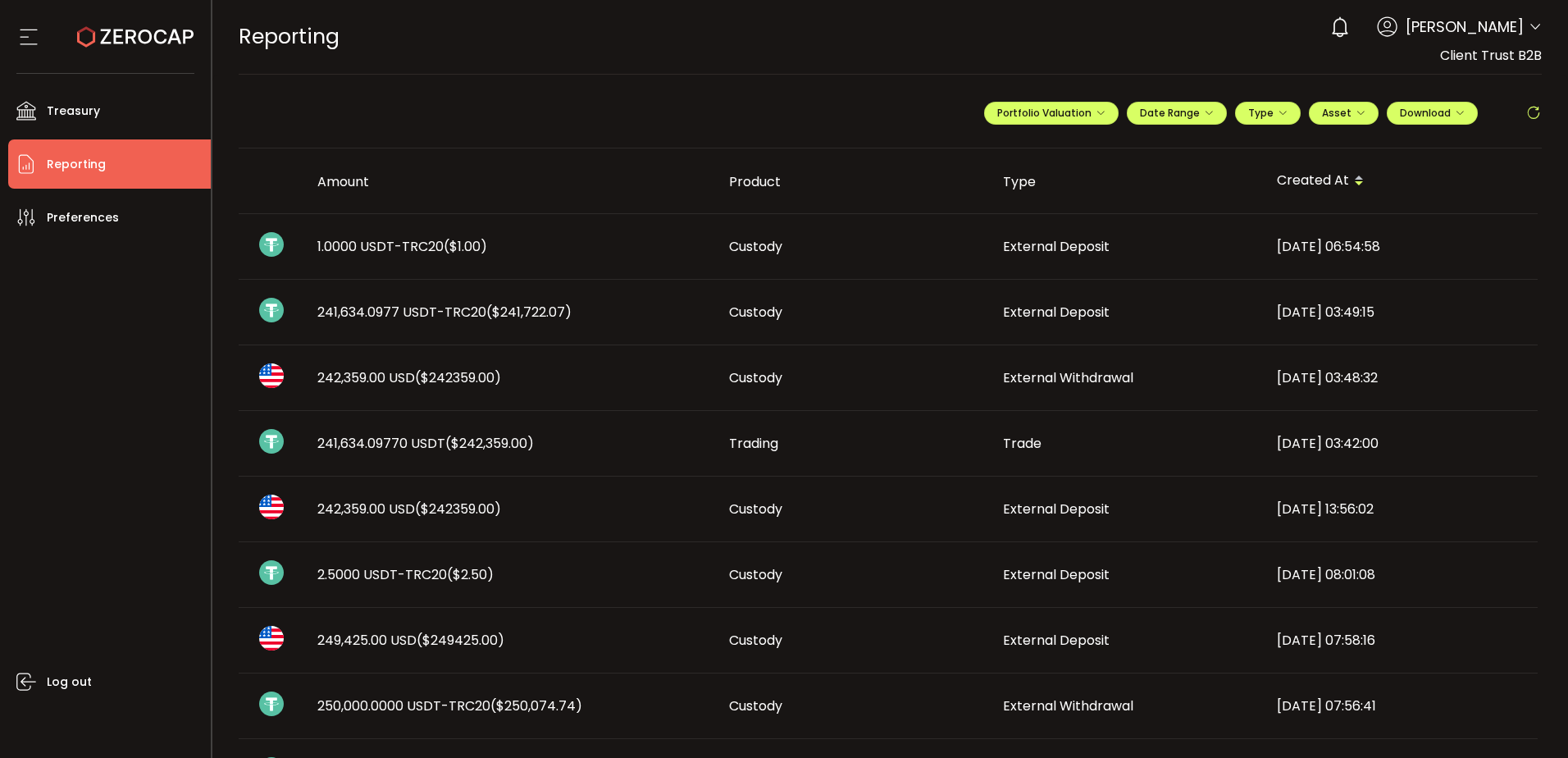
click at [963, 264] on td "Custody" at bounding box center [853, 247] width 274 height 66
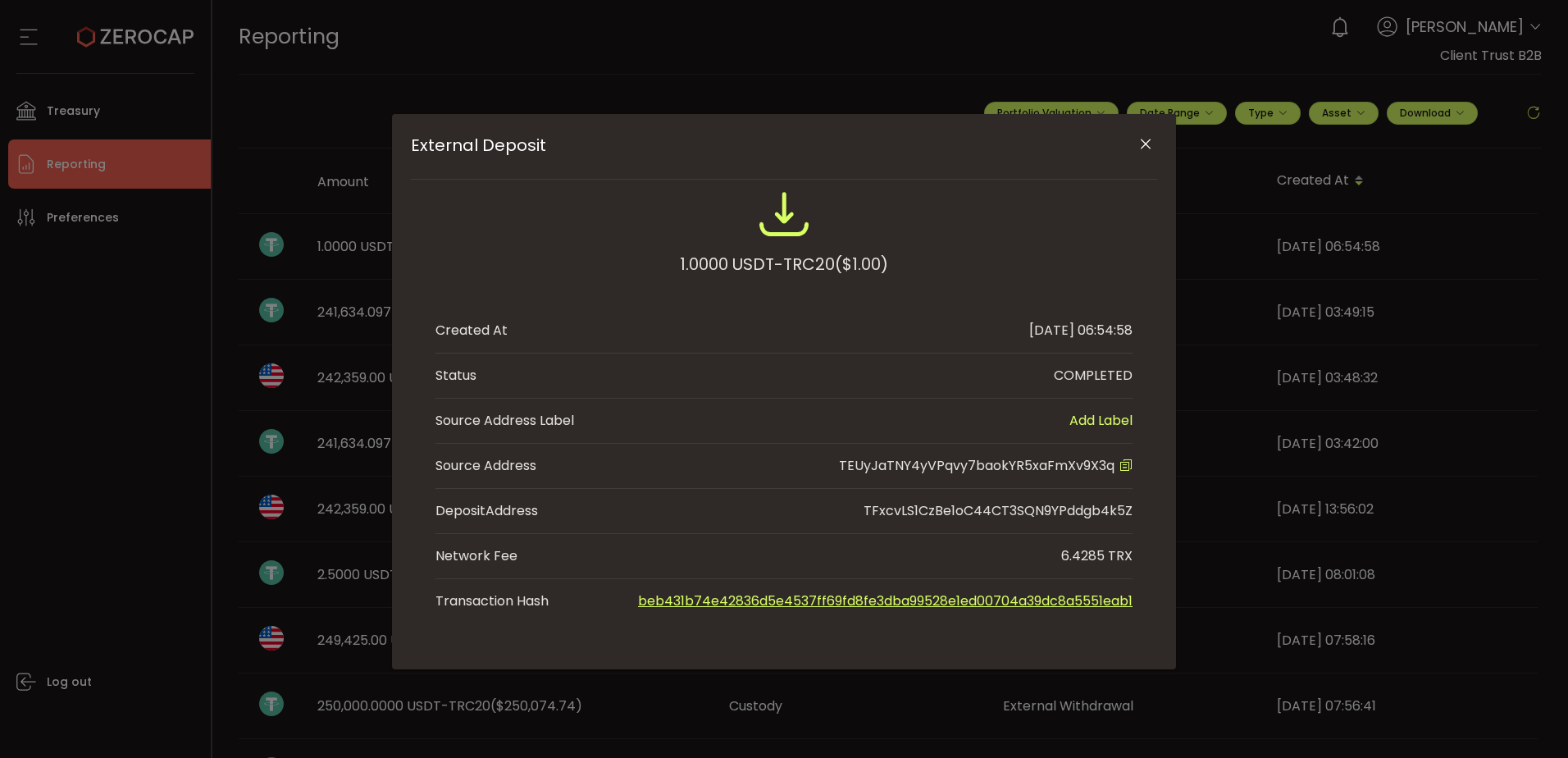
click at [1041, 465] on span "TEUyJaTNY4yVPqvy7baokYR5xaFmXv9X3q" at bounding box center [976, 466] width 275 height 19
copy span "TEUyJaTNY4yVPqvy7baokYR5xaFmXv9X3q"
click at [65, 377] on div "External Deposit 1.0000 USDT-TRC20 ($1.00) Created At 2025-10-03 06:54:58 Statu…" at bounding box center [784, 379] width 1568 height 758
click at [1151, 145] on icon "Close" at bounding box center [1145, 144] width 16 height 16
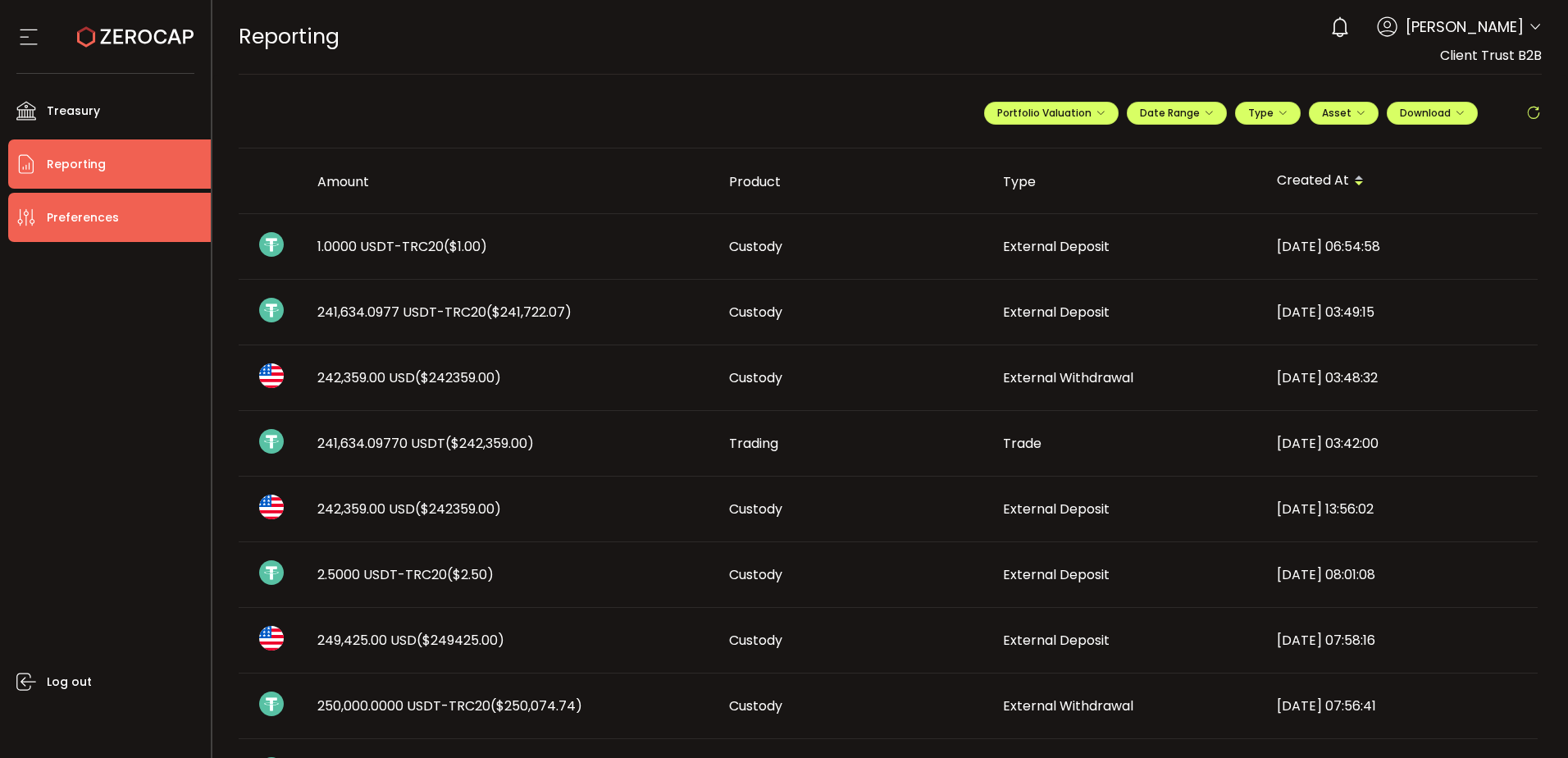
click at [104, 216] on span "Preferences" at bounding box center [83, 217] width 72 height 24
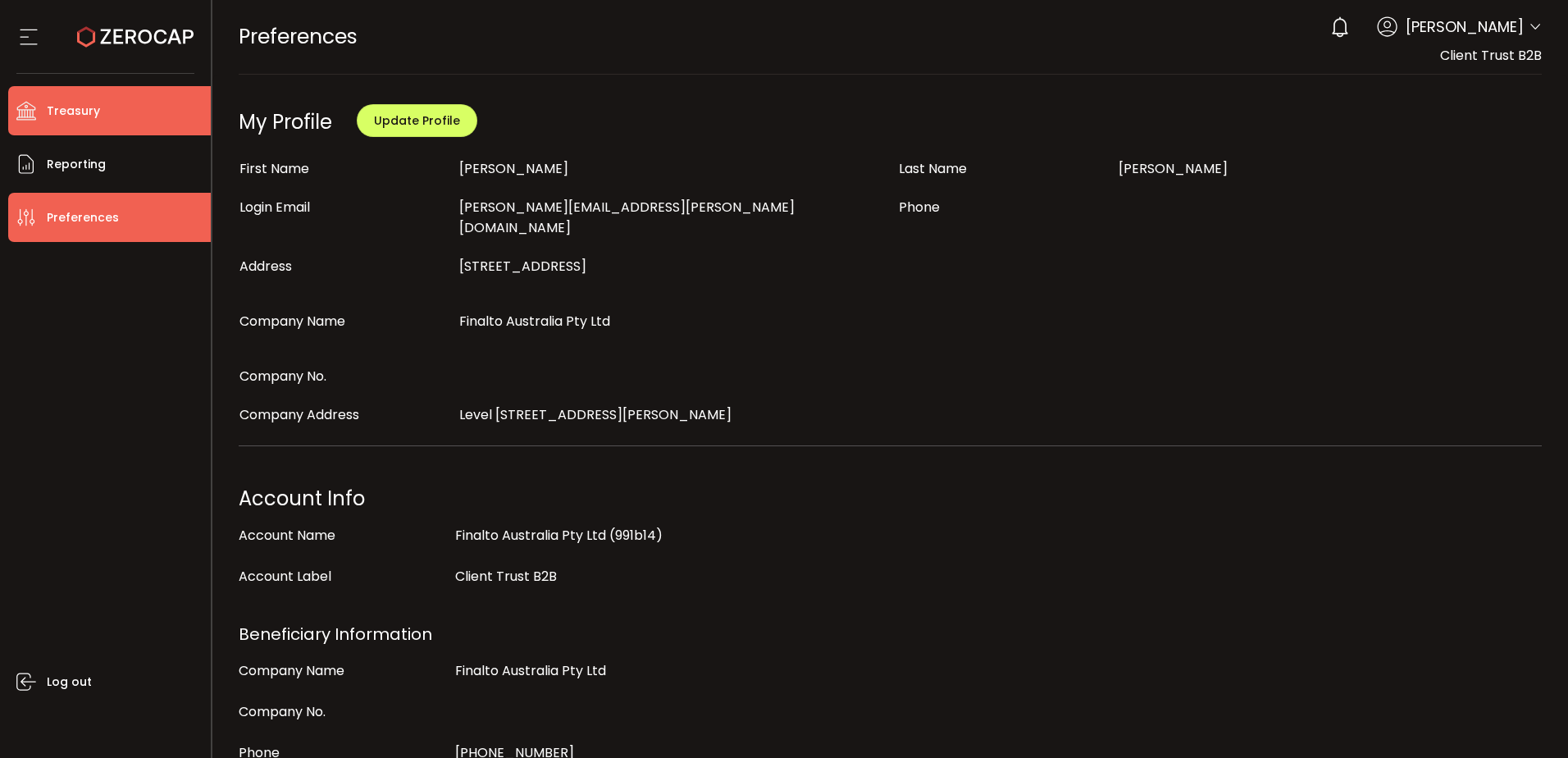
click at [56, 94] on li "Treasury" at bounding box center [109, 110] width 203 height 50
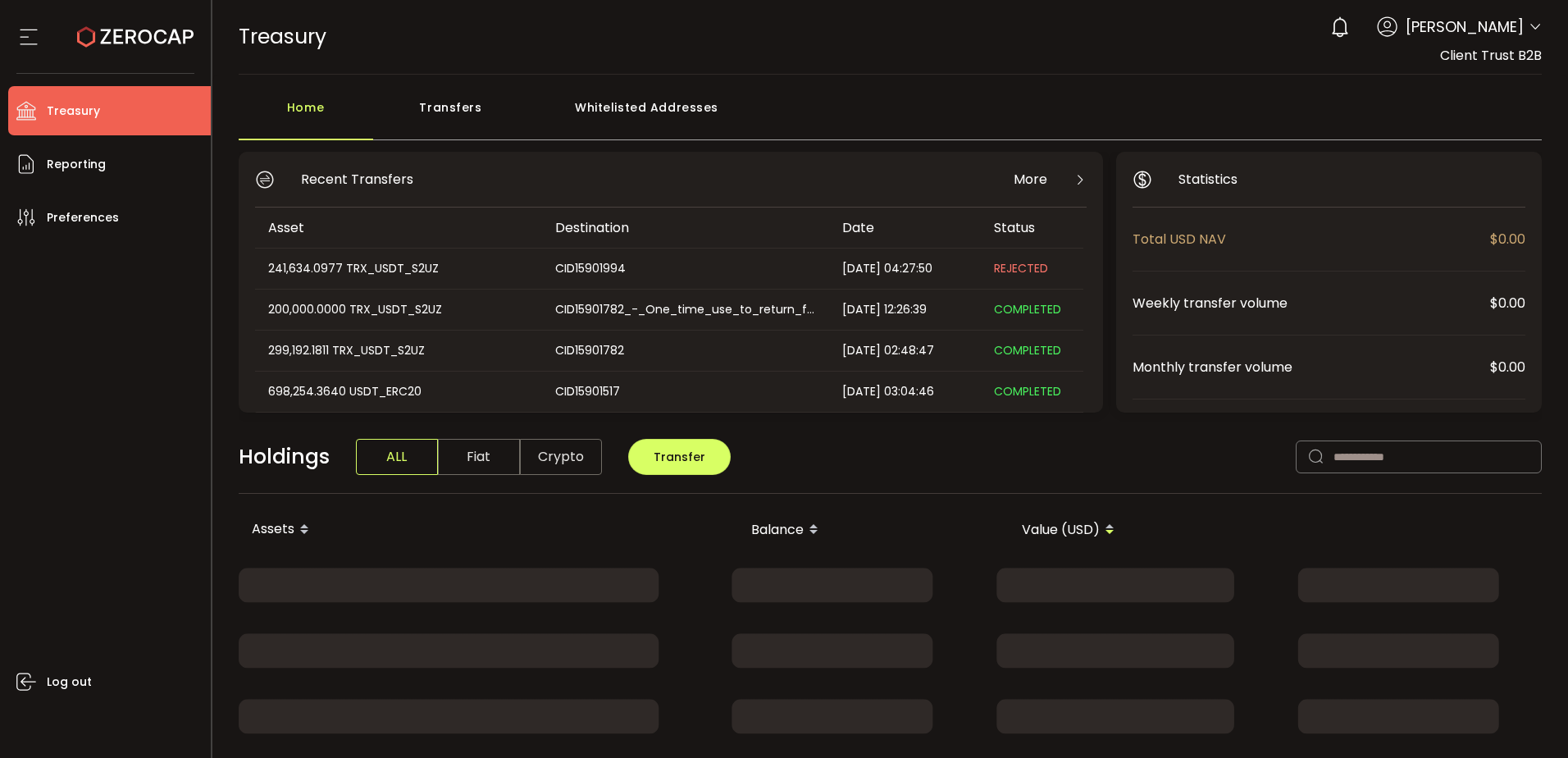
click at [657, 89] on main "Home Transfers Whitelisted Addresses Recent Transfers More Asset Destination Da…" at bounding box center [890, 488] width 1357 height 828
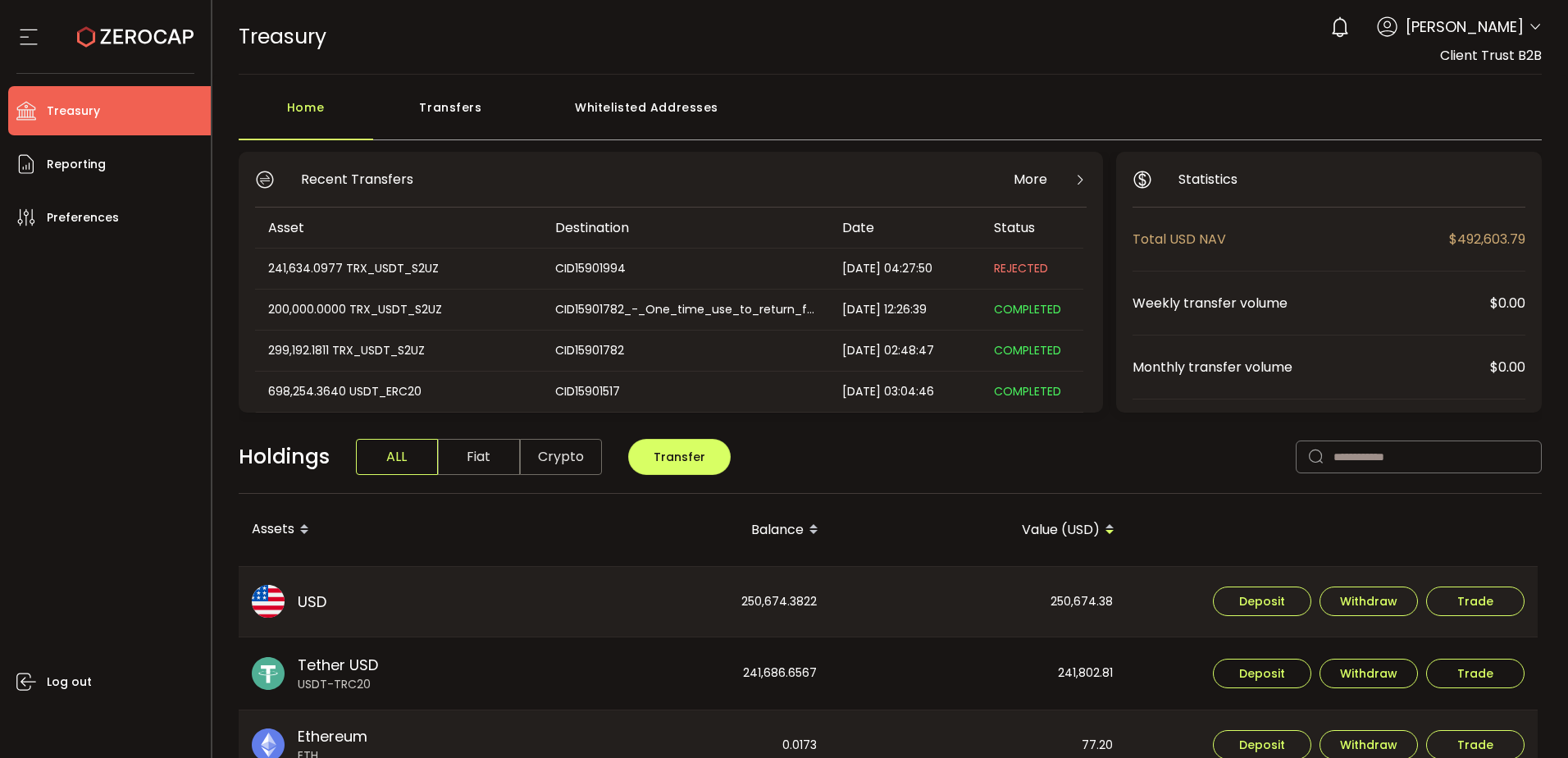
click at [660, 101] on div "Whitelisted Addresses" at bounding box center [647, 116] width 236 height 50
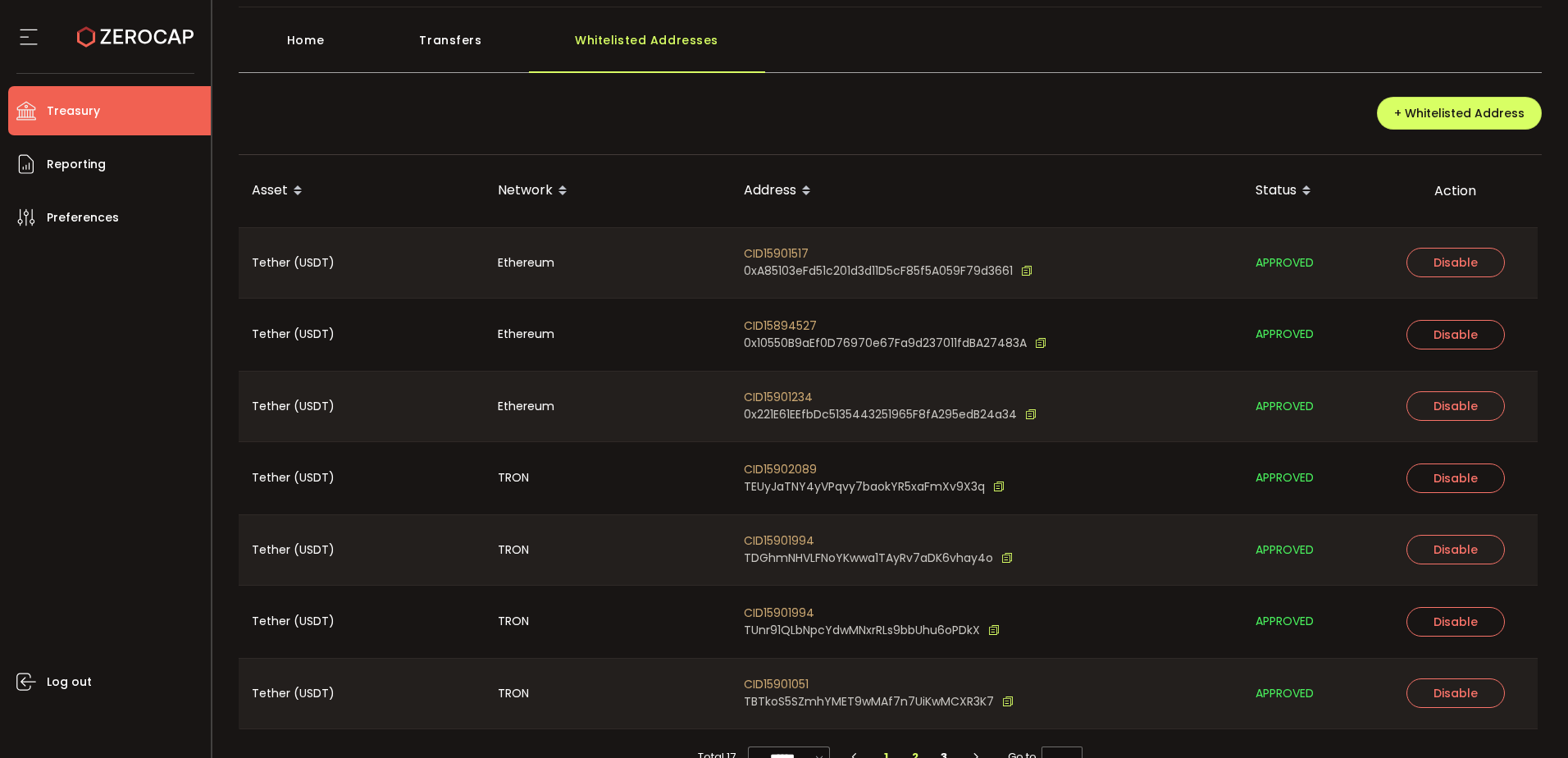
scroll to position [104, 0]
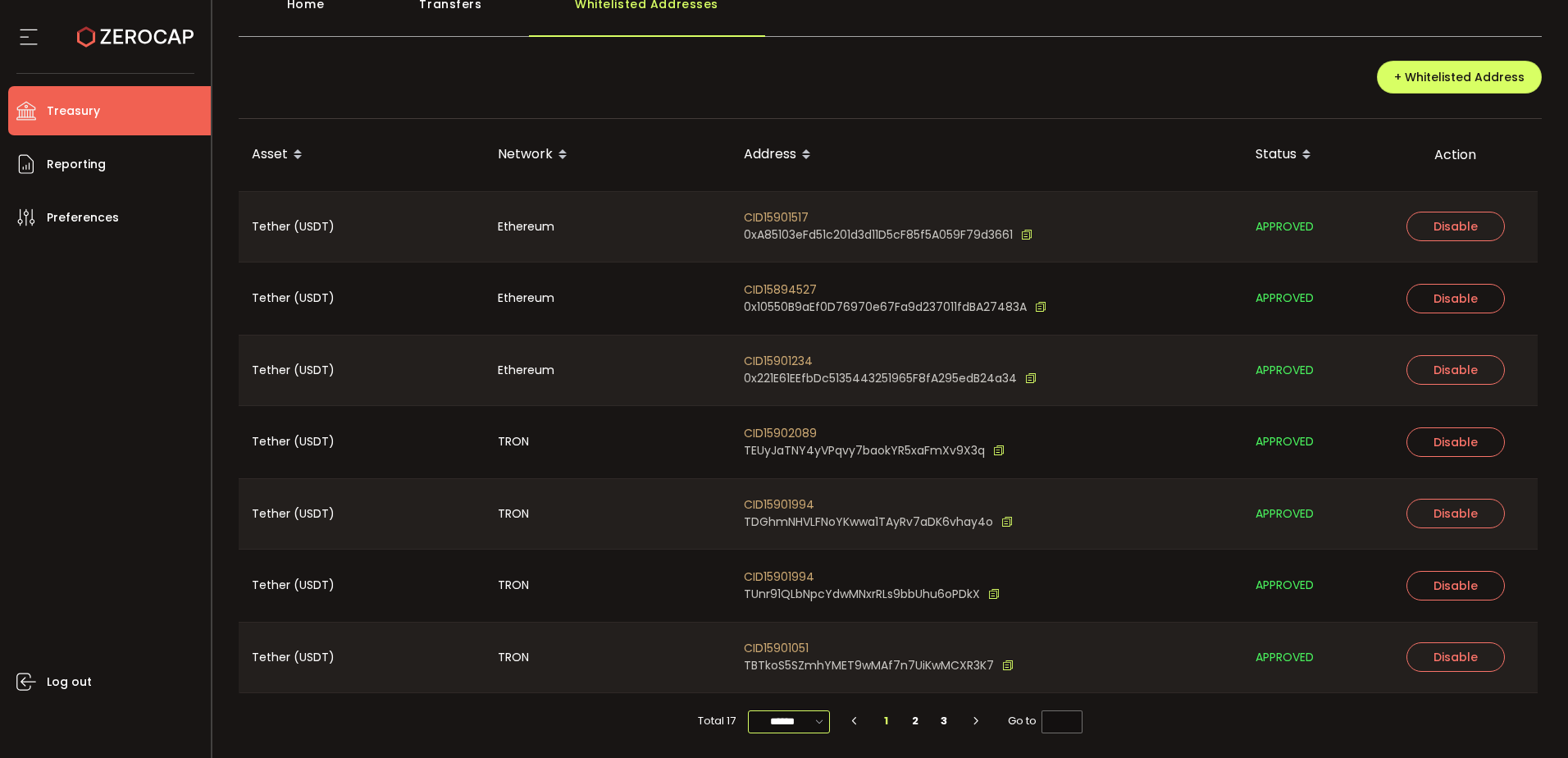
click at [793, 716] on input "******" at bounding box center [789, 722] width 82 height 23
click at [784, 688] on span "100/page" at bounding box center [788, 680] width 53 height 16
type input "********"
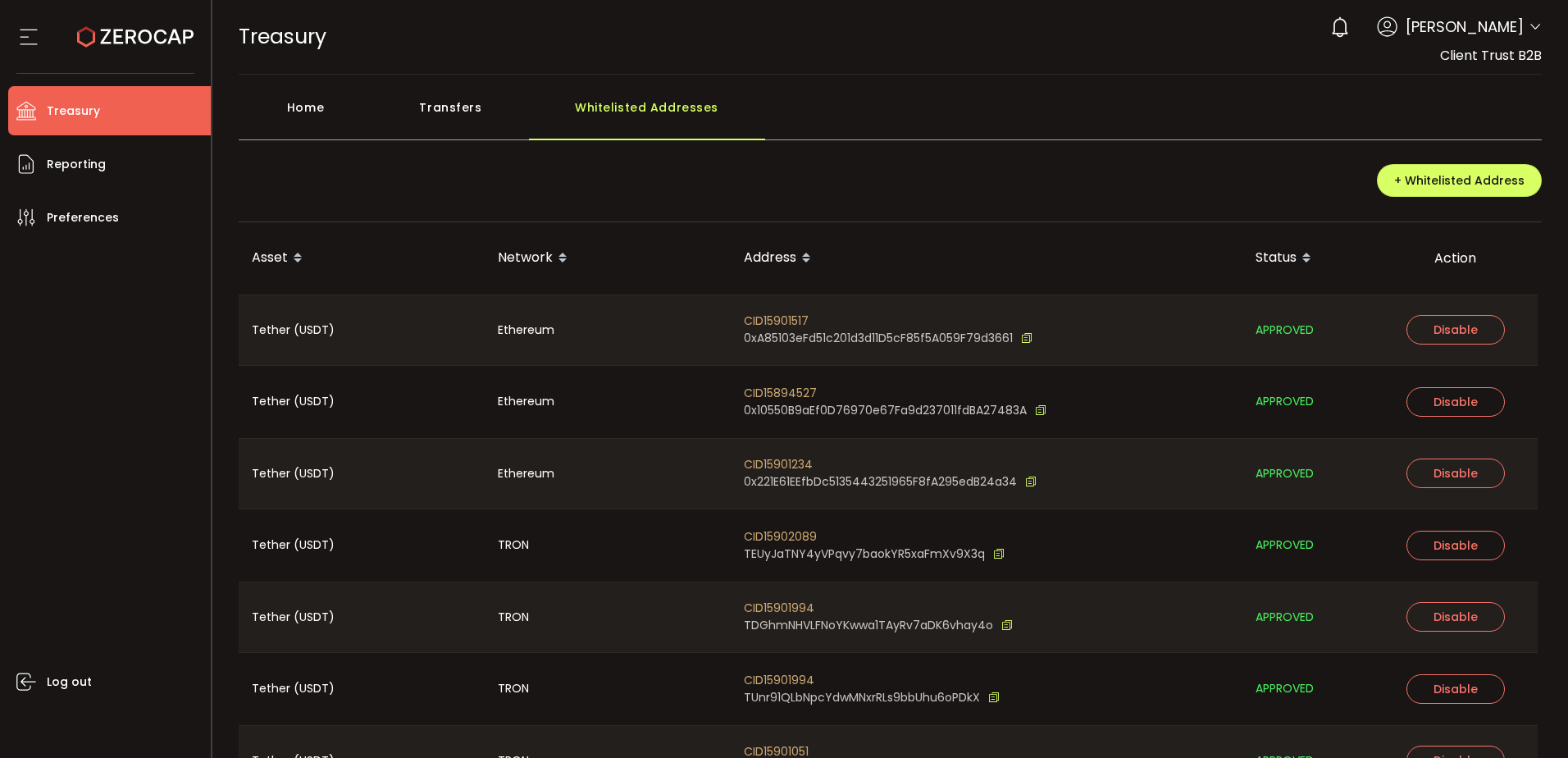
click at [779, 526] on div "CID15902089 TEUyJaTNY4yVPqvy7baokYR5xaFmXv9X3q" at bounding box center [987, 546] width 512 height 72
click at [786, 530] on span "CID15902089" at bounding box center [874, 537] width 261 height 17
copy span "CID15902089"
